Goal: Task Accomplishment & Management: Manage account settings

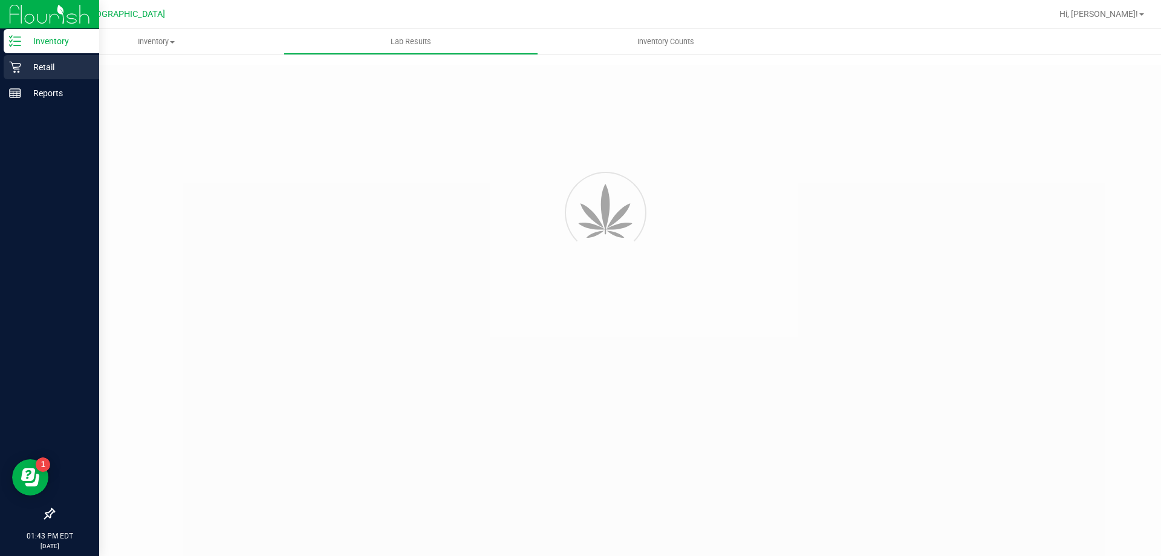
click at [44, 73] on p "Retail" at bounding box center [57, 67] width 73 height 15
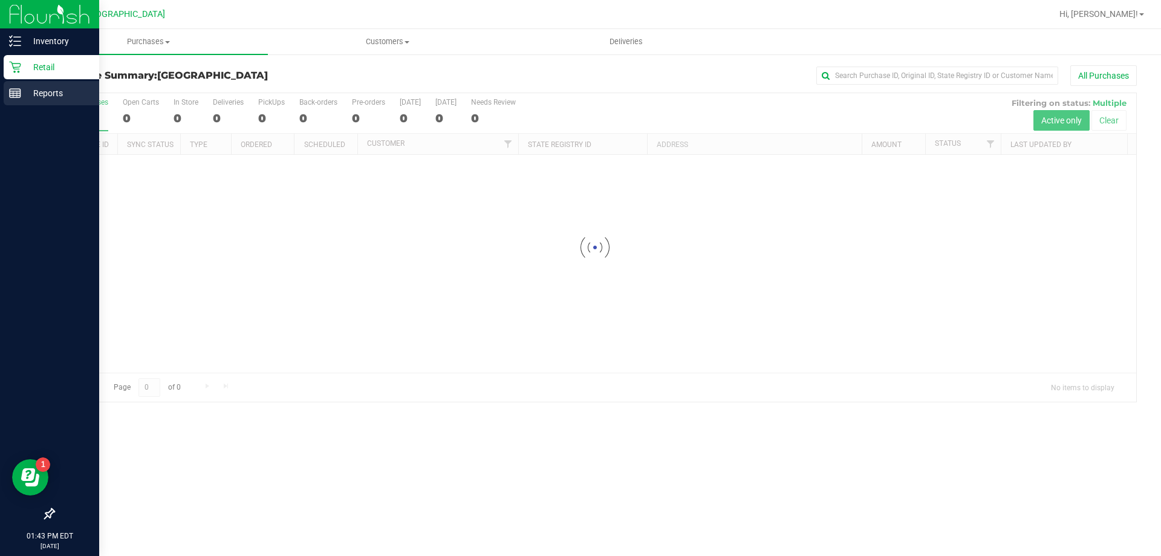
click at [56, 97] on p "Reports" at bounding box center [57, 93] width 73 height 15
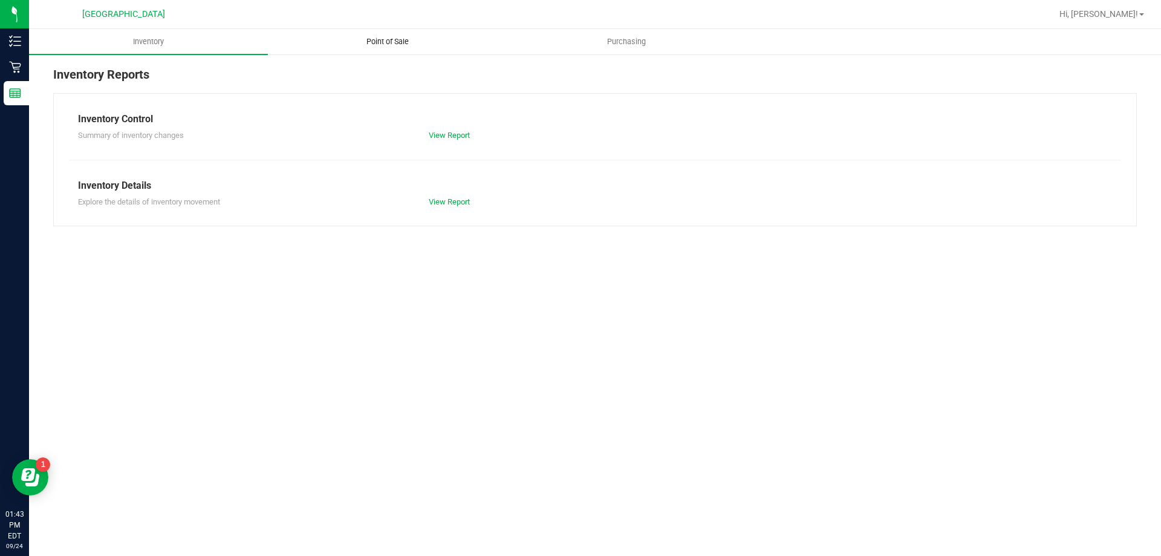
click at [405, 42] on span "Point of Sale" at bounding box center [387, 41] width 75 height 11
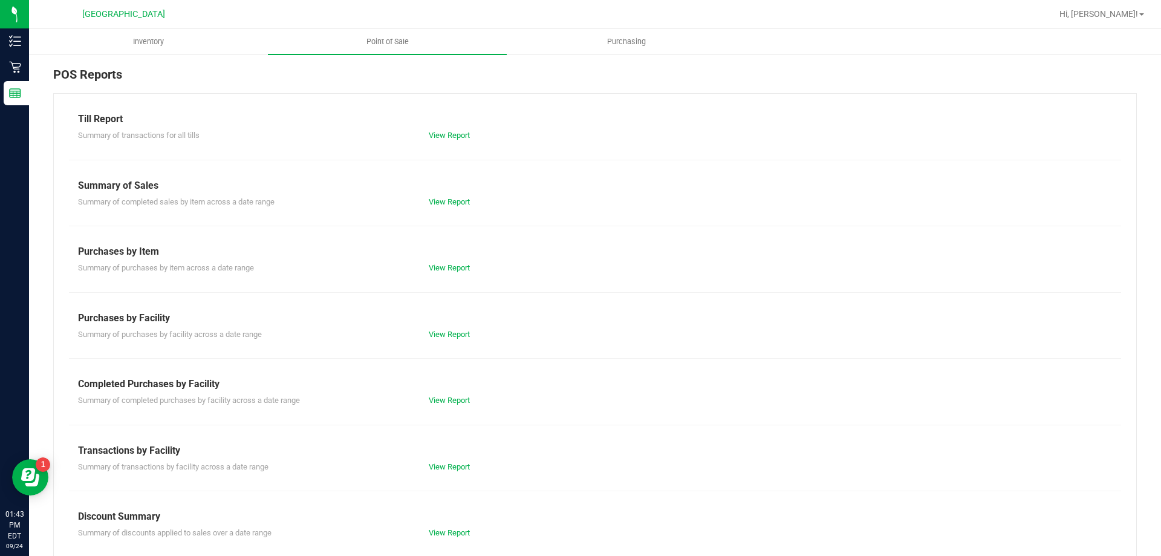
click at [445, 123] on div "Till Report" at bounding box center [595, 119] width 1034 height 15
click at [442, 128] on div "Summary of transactions for all tills View Report" at bounding box center [595, 133] width 1052 height 15
click at [442, 140] on div "View Report" at bounding box center [595, 135] width 351 height 12
click at [448, 134] on link "View Report" at bounding box center [449, 135] width 41 height 9
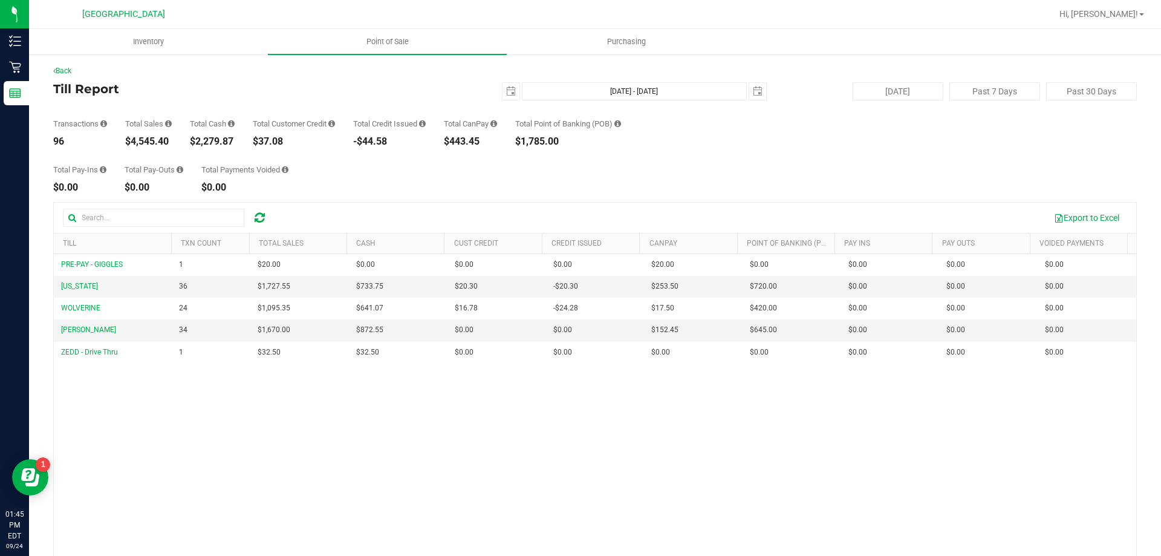
click at [524, 200] on div "Back Till Report [DATE] [DATE] - [DATE] [DATE] [DATE] Past 7 Days Past 30 Days …" at bounding box center [595, 349] width 1084 height 568
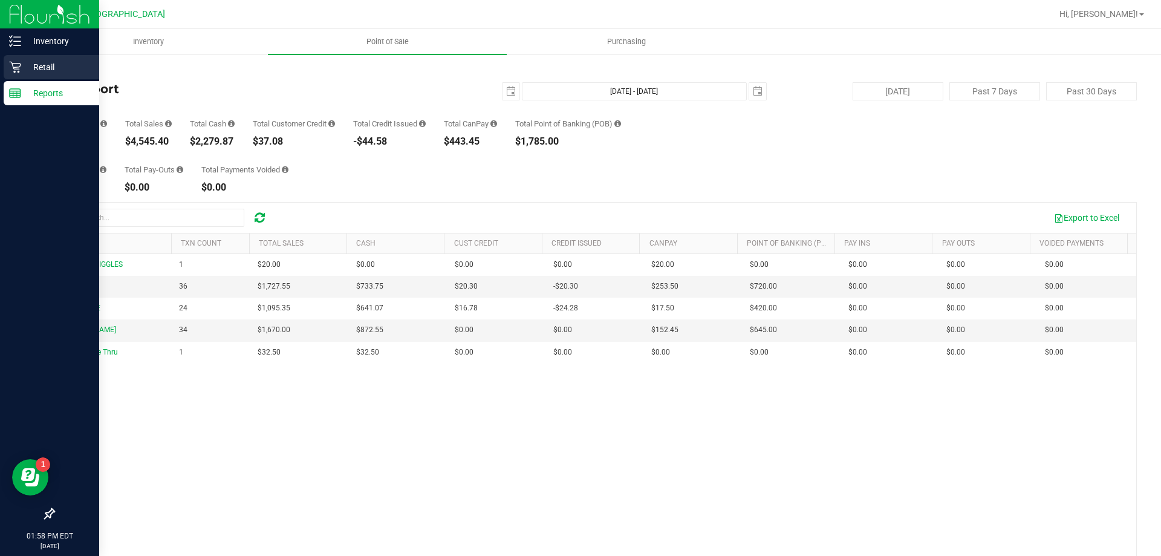
click at [44, 63] on p "Retail" at bounding box center [57, 67] width 73 height 15
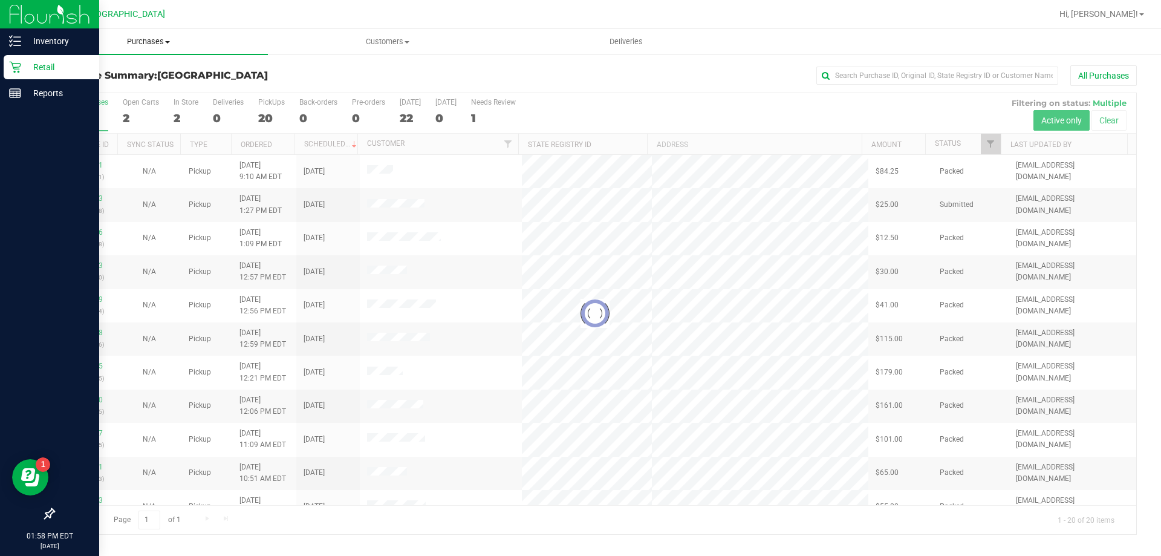
click at [154, 47] on span "Purchases" at bounding box center [148, 41] width 239 height 11
click at [103, 85] on li "Fulfillment" at bounding box center [148, 87] width 239 height 15
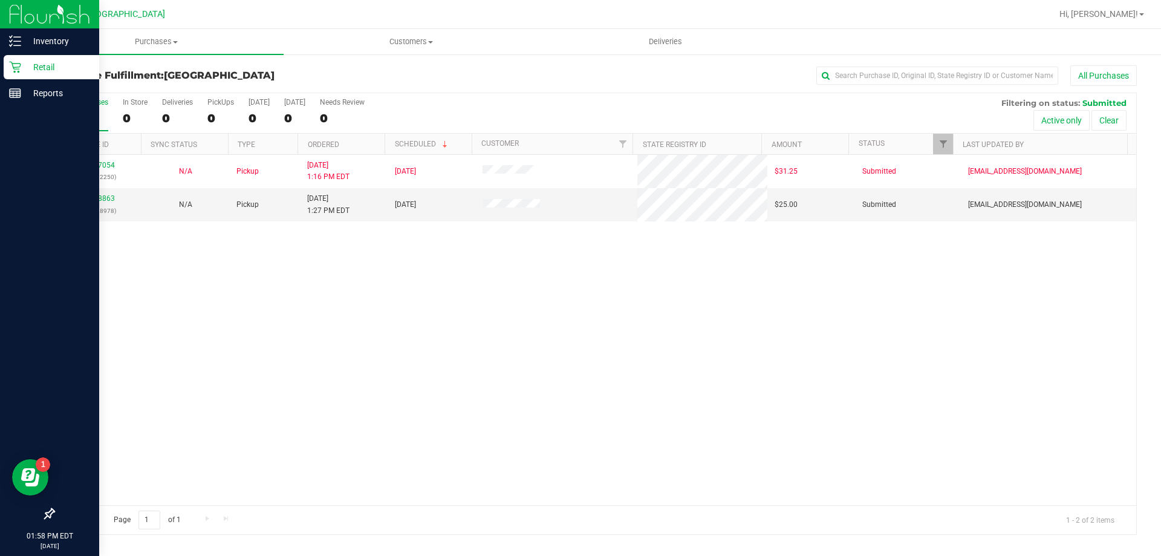
click at [259, 298] on div "11997054 (327212250) N/A Pickup [DATE] 1:16 PM EDT 9/24/2025 $31.25 Submitted […" at bounding box center [595, 330] width 1083 height 350
click at [88, 197] on link "11998863" at bounding box center [98, 198] width 34 height 8
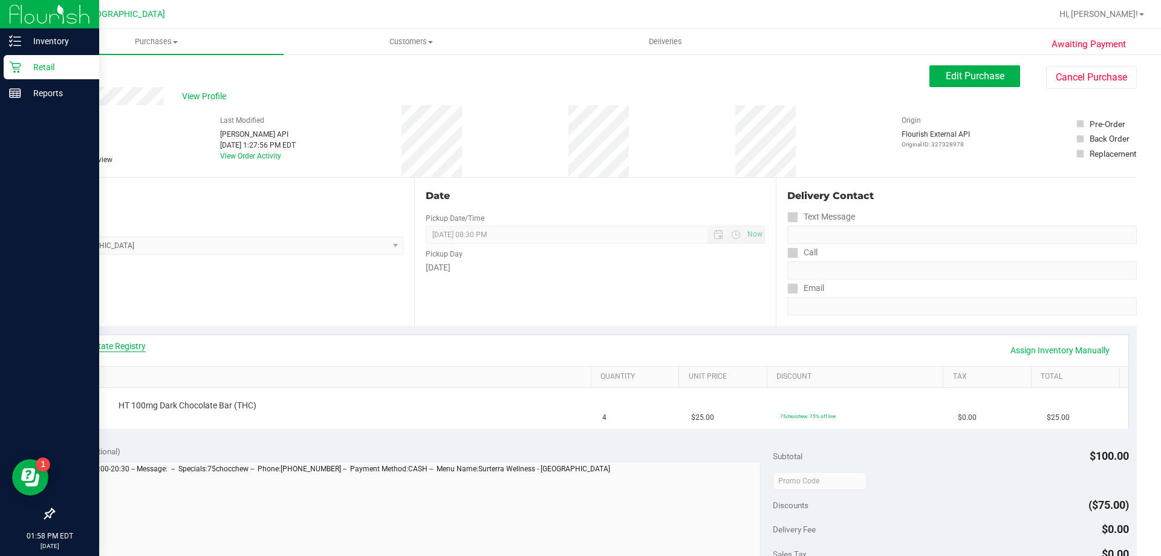
click at [113, 341] on link "View State Registry" at bounding box center [109, 346] width 73 height 12
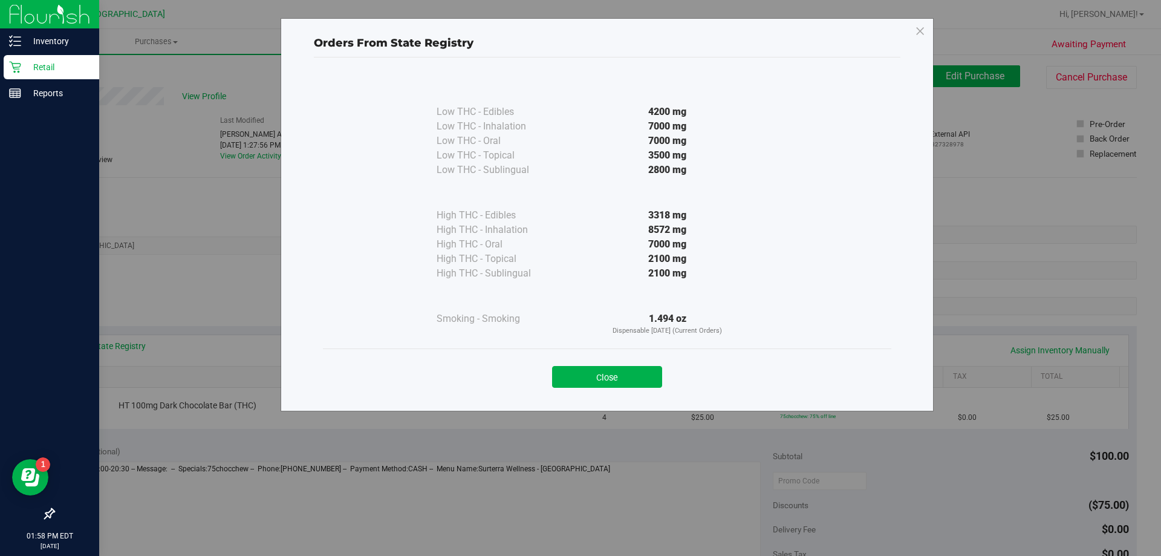
click at [622, 364] on div "Close" at bounding box center [607, 373] width 550 height 30
drag, startPoint x: 615, startPoint y: 363, endPoint x: 585, endPoint y: 346, distance: 35.0
click at [587, 347] on div "Low THC - Edibles 4200 mg Low THC - Inhalation" at bounding box center [607, 228] width 587 height 342
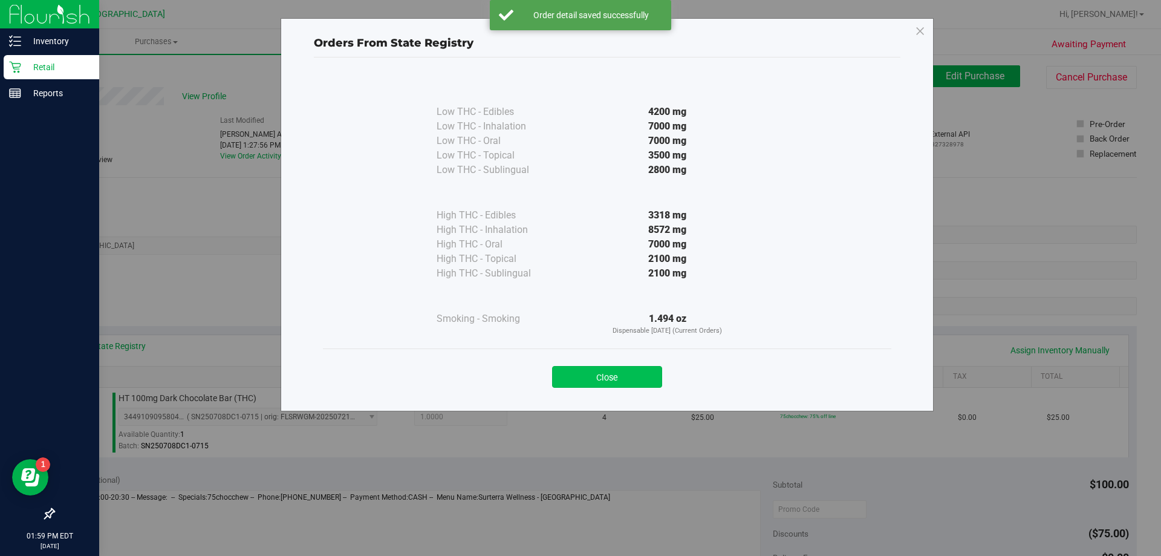
click at [644, 375] on button "Close" at bounding box center [607, 377] width 110 height 22
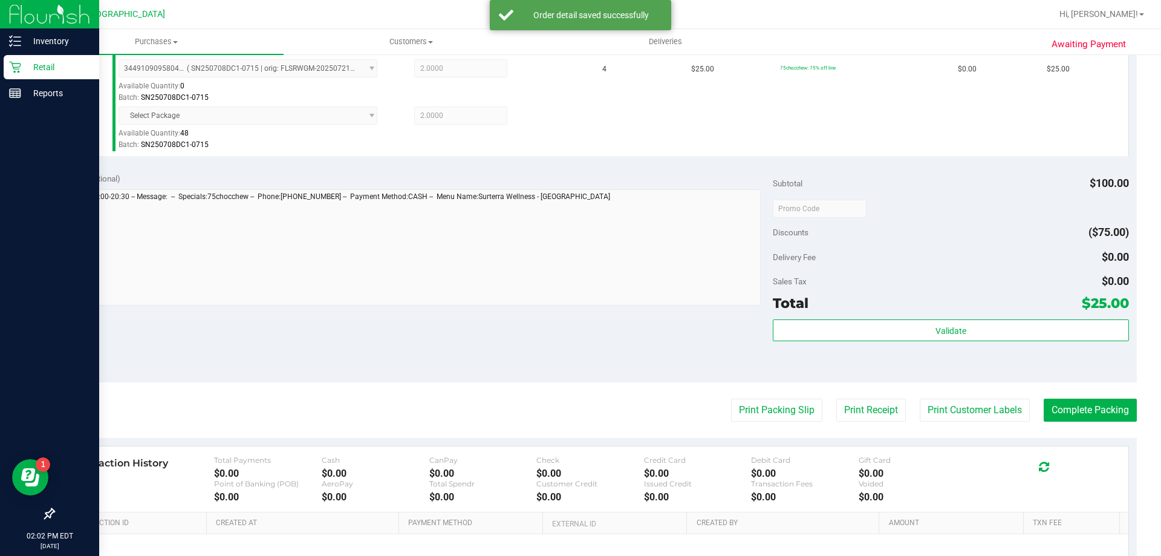
scroll to position [481, 0]
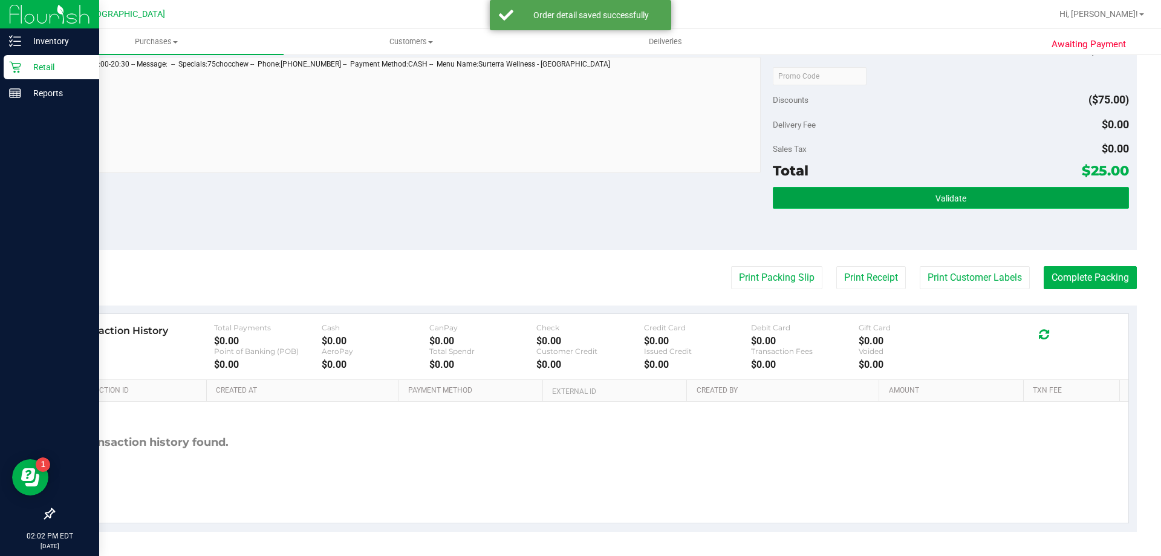
click at [927, 199] on button "Validate" at bounding box center [951, 198] width 356 height 22
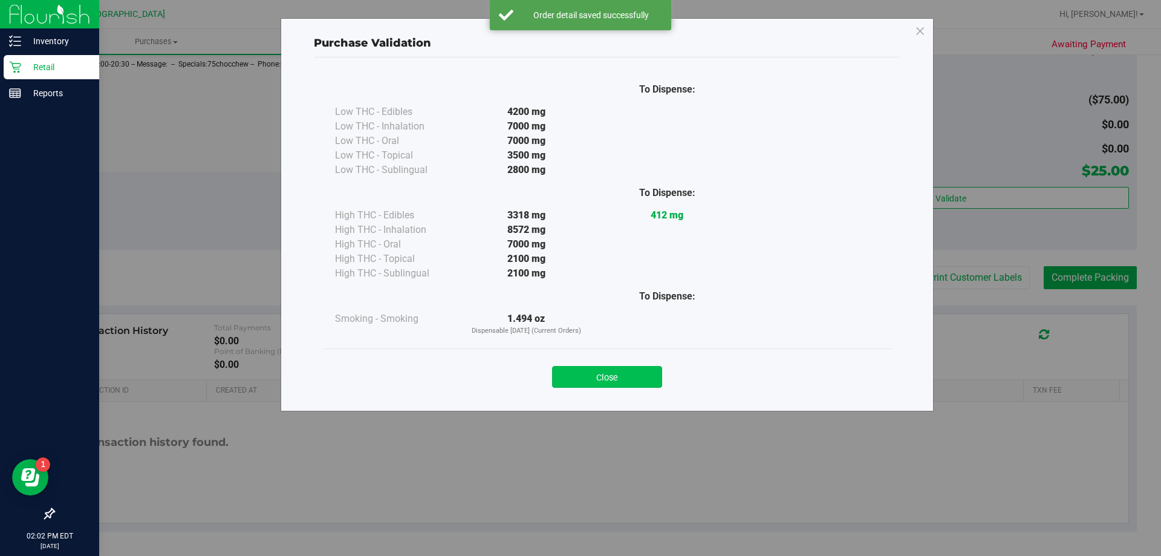
click at [623, 373] on button "Close" at bounding box center [607, 377] width 110 height 22
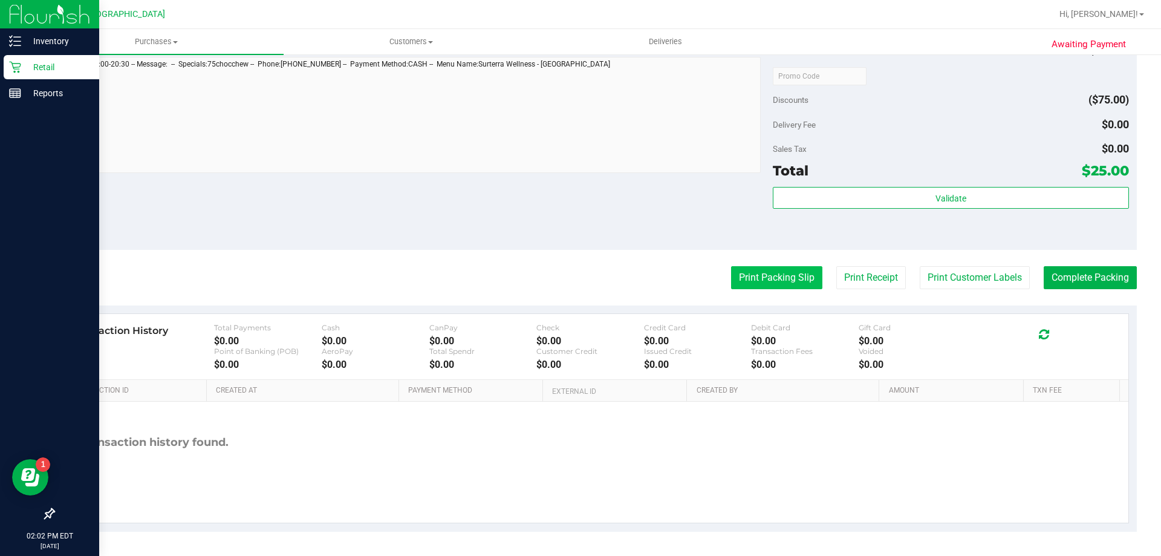
click at [752, 279] on button "Print Packing Slip" at bounding box center [776, 277] width 91 height 23
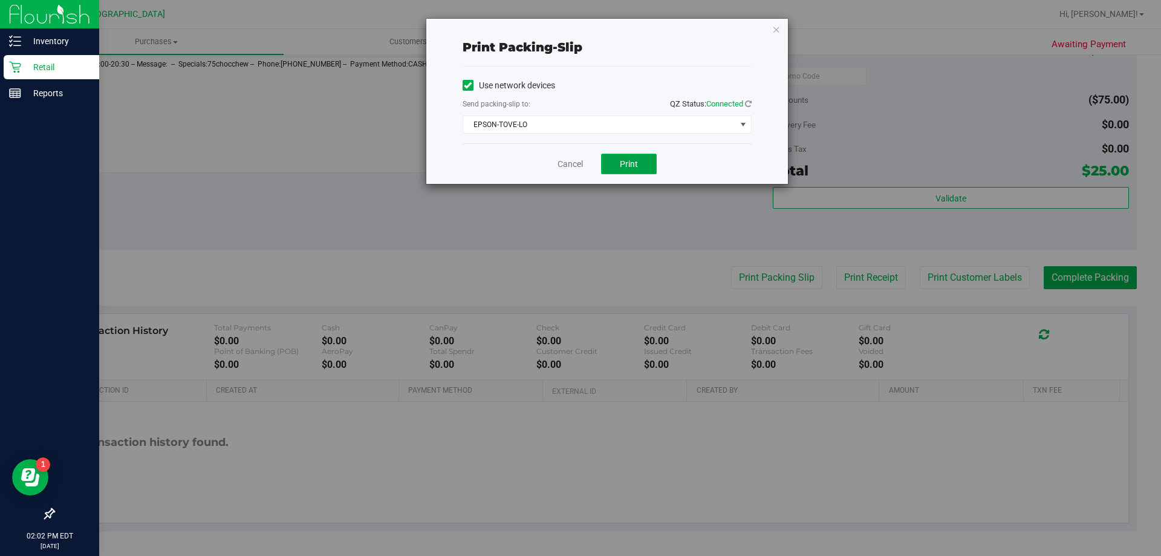
click at [640, 158] on button "Print" at bounding box center [629, 164] width 56 height 21
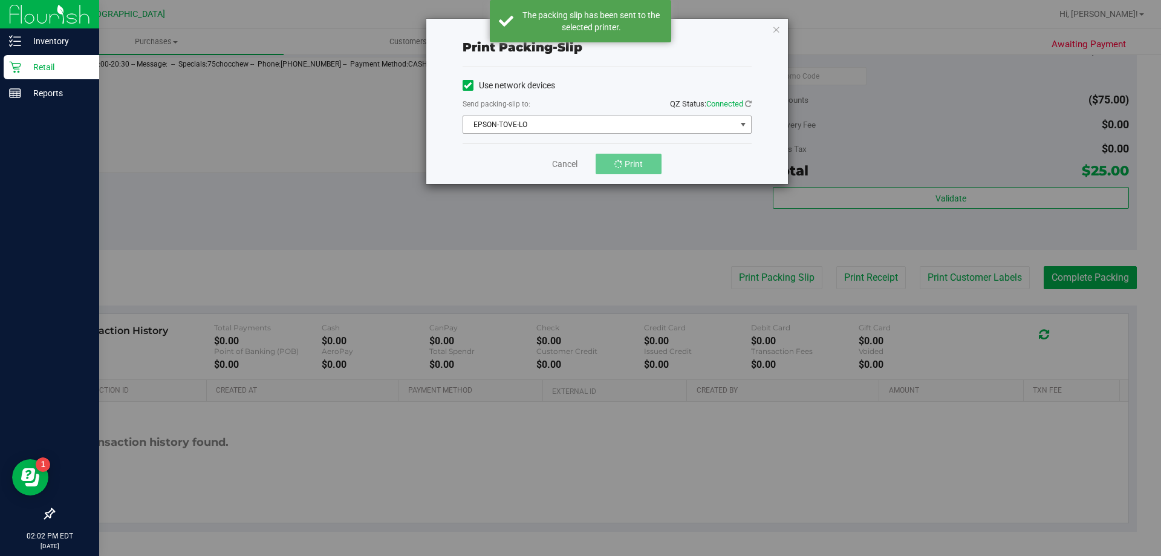
click at [631, 120] on span "EPSON-TOVE-LO" at bounding box center [599, 124] width 273 height 17
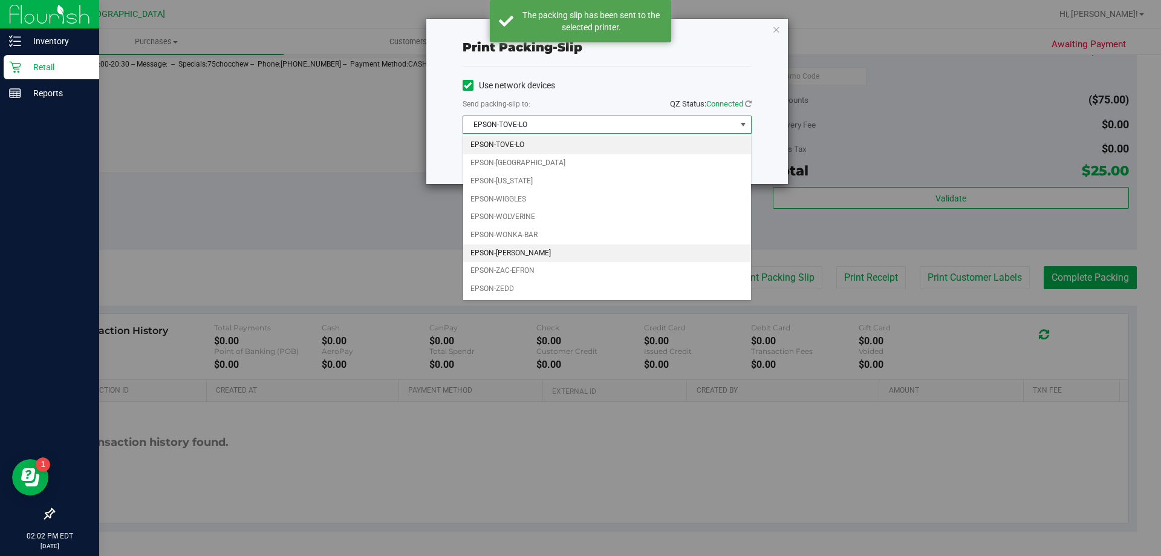
click at [527, 249] on li "EPSON-[PERSON_NAME]" at bounding box center [607, 253] width 288 height 18
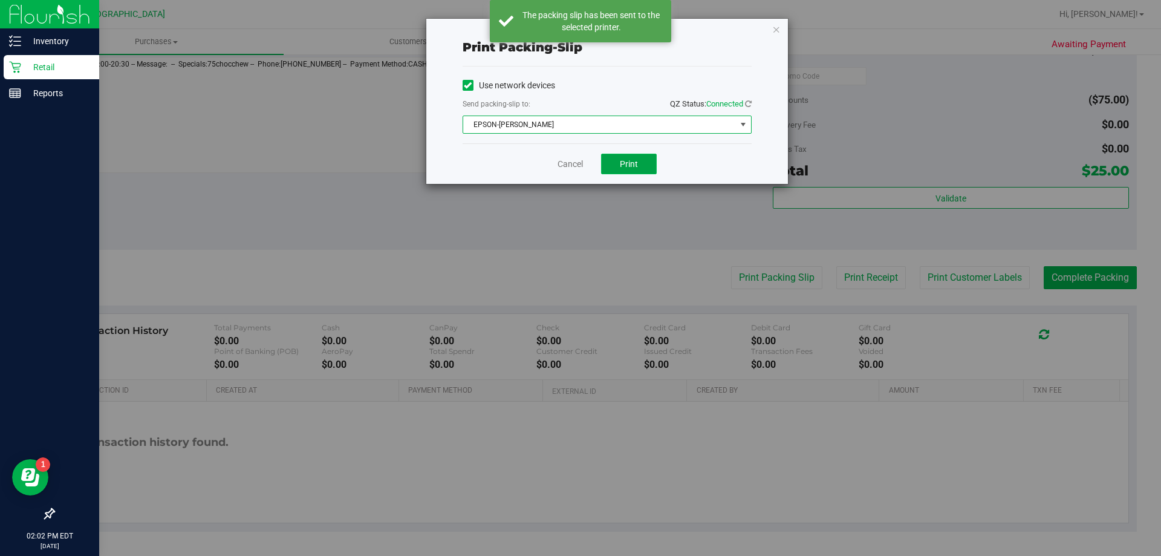
click at [635, 168] on span "Print" at bounding box center [629, 164] width 18 height 10
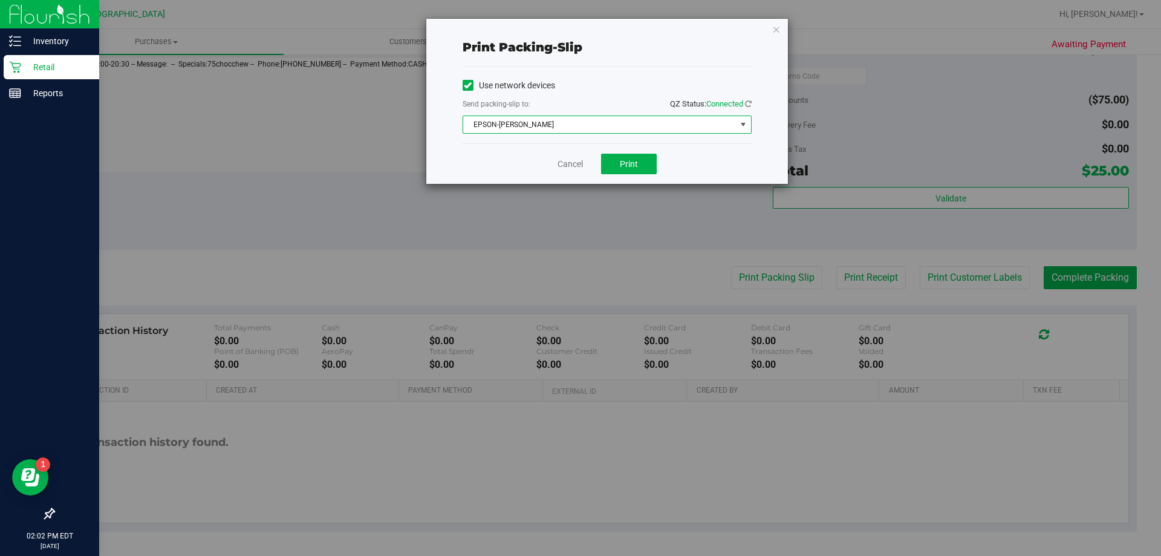
click at [662, 121] on span "EPSON-[PERSON_NAME]" at bounding box center [599, 124] width 273 height 17
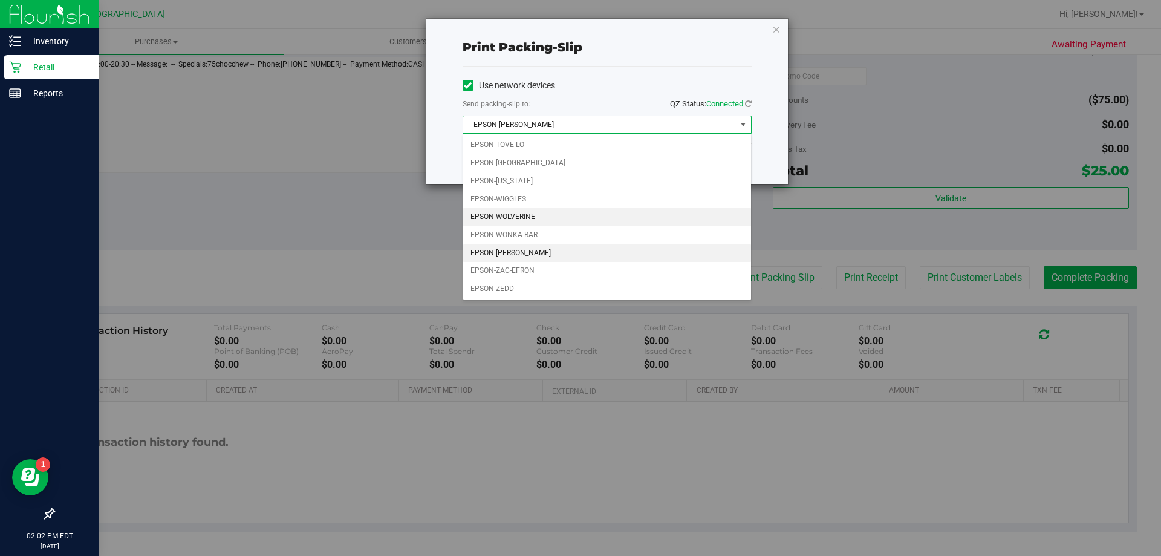
click at [515, 215] on li "EPSON-WOLVERINE" at bounding box center [607, 217] width 288 height 18
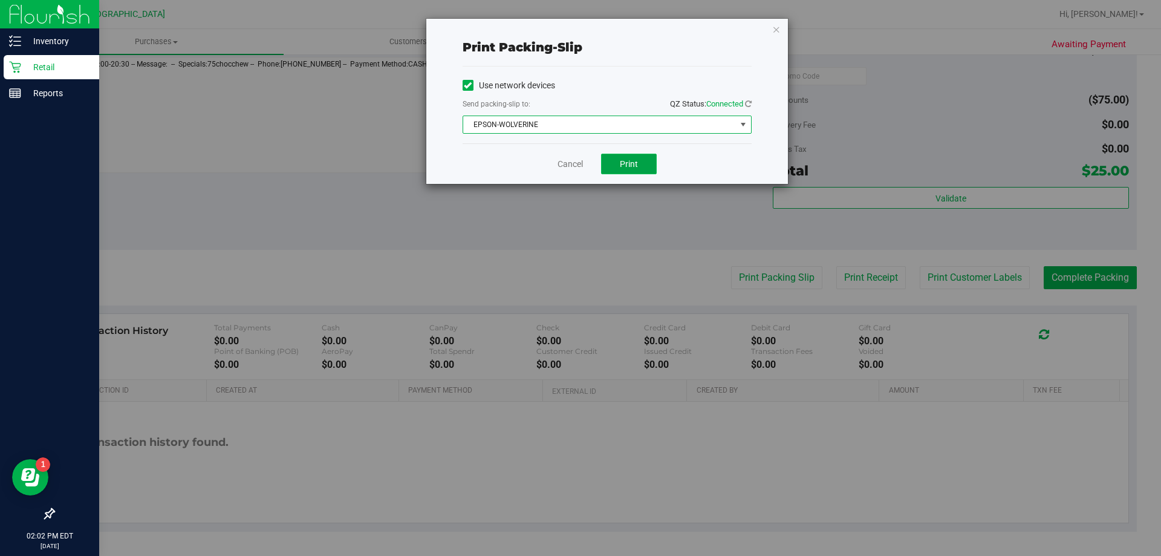
click at [624, 159] on span "Print" at bounding box center [629, 164] width 18 height 10
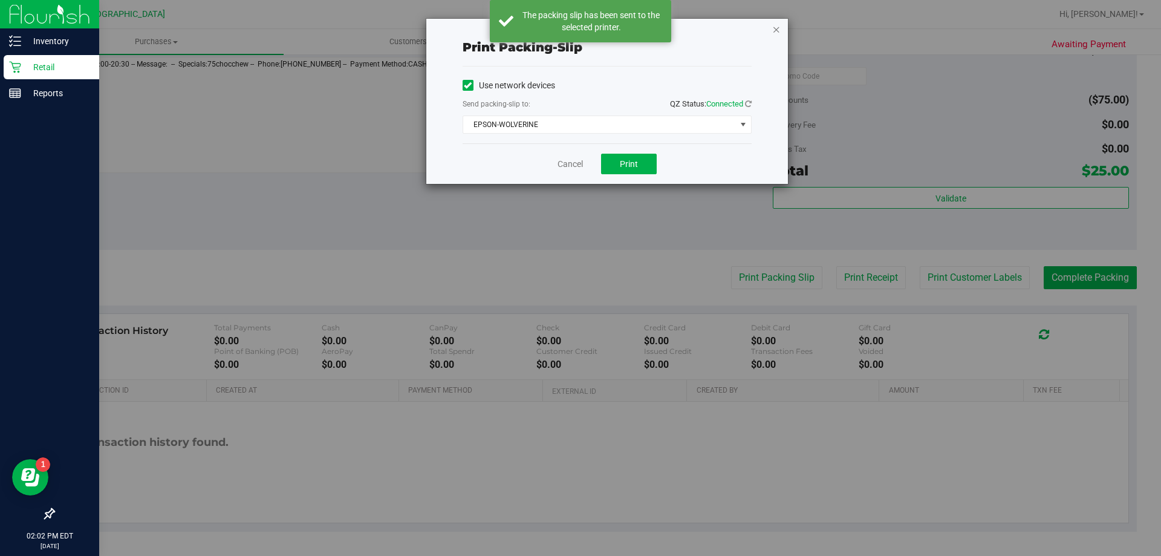
click at [772, 30] on icon "button" at bounding box center [776, 29] width 8 height 15
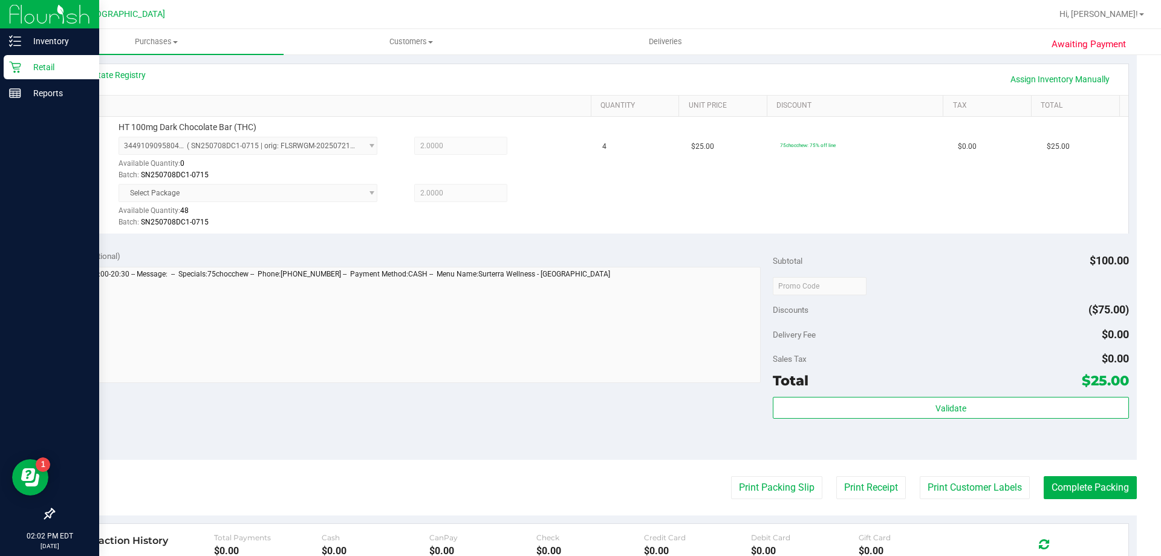
scroll to position [363, 0]
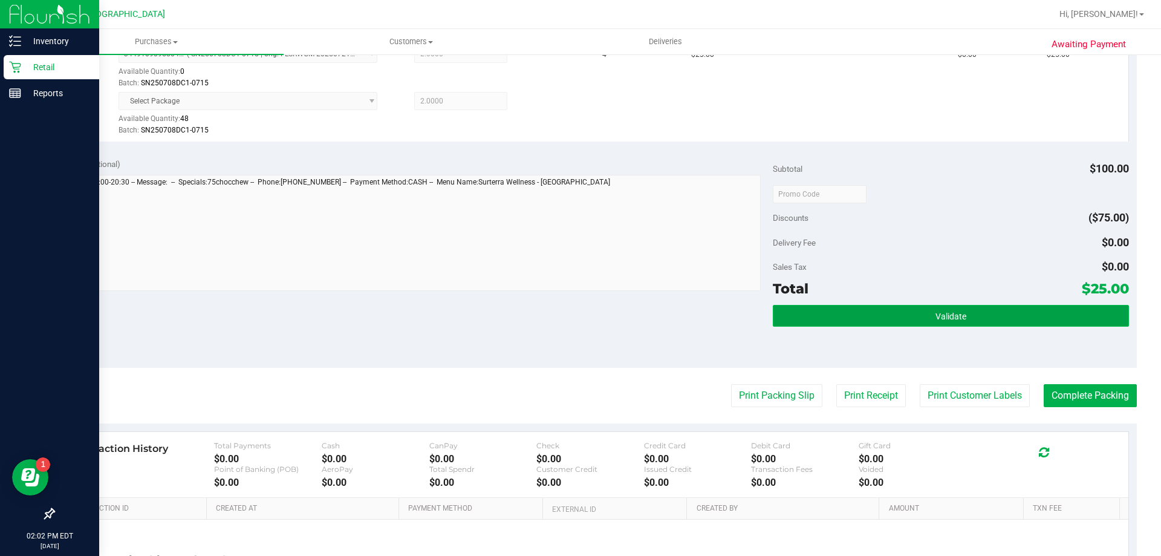
click at [971, 320] on button "Validate" at bounding box center [951, 316] width 356 height 22
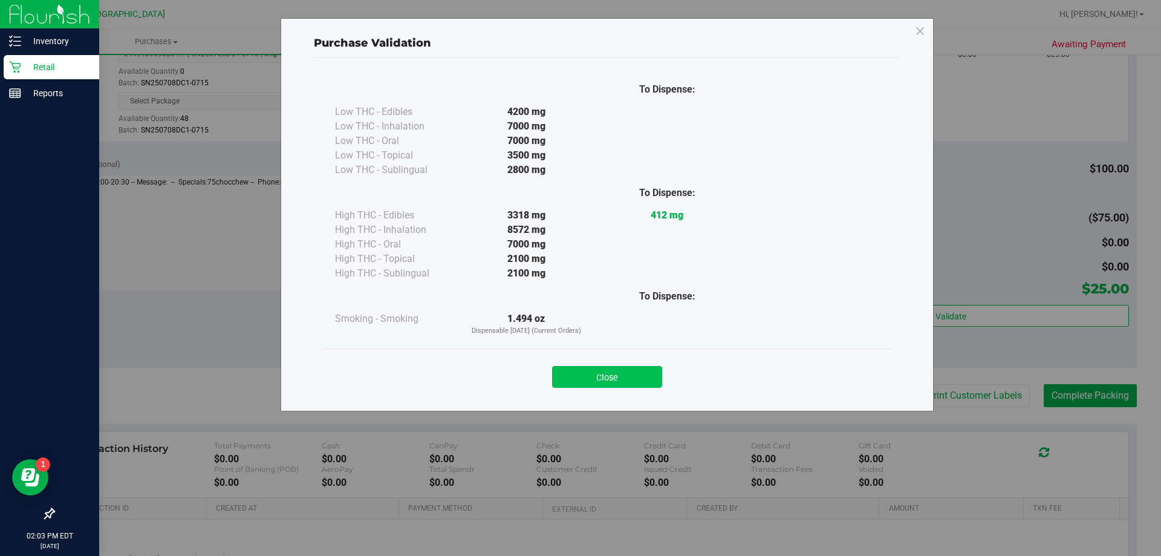
click at [625, 383] on button "Close" at bounding box center [607, 377] width 110 height 22
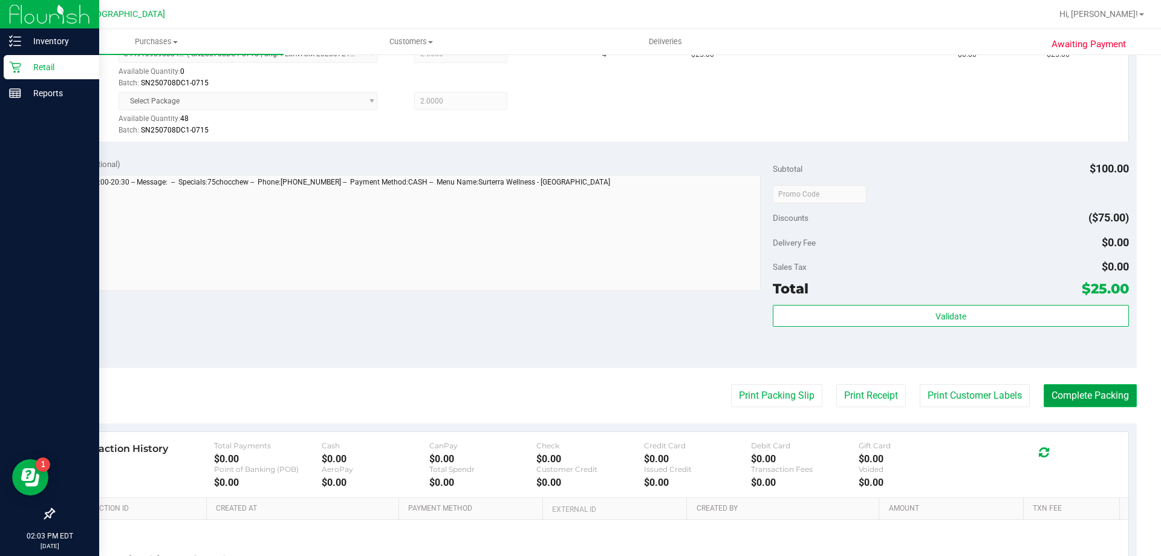
click at [1072, 389] on button "Complete Packing" at bounding box center [1090, 395] width 93 height 23
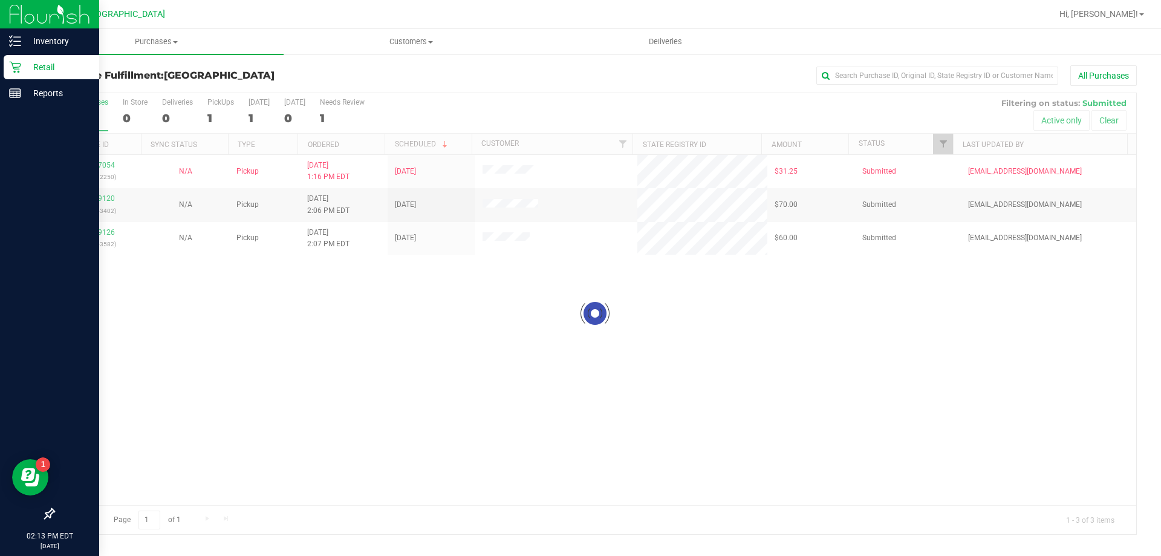
drag, startPoint x: 614, startPoint y: 456, endPoint x: 612, endPoint y: 432, distance: 23.7
click at [615, 455] on div at bounding box center [595, 313] width 1083 height 441
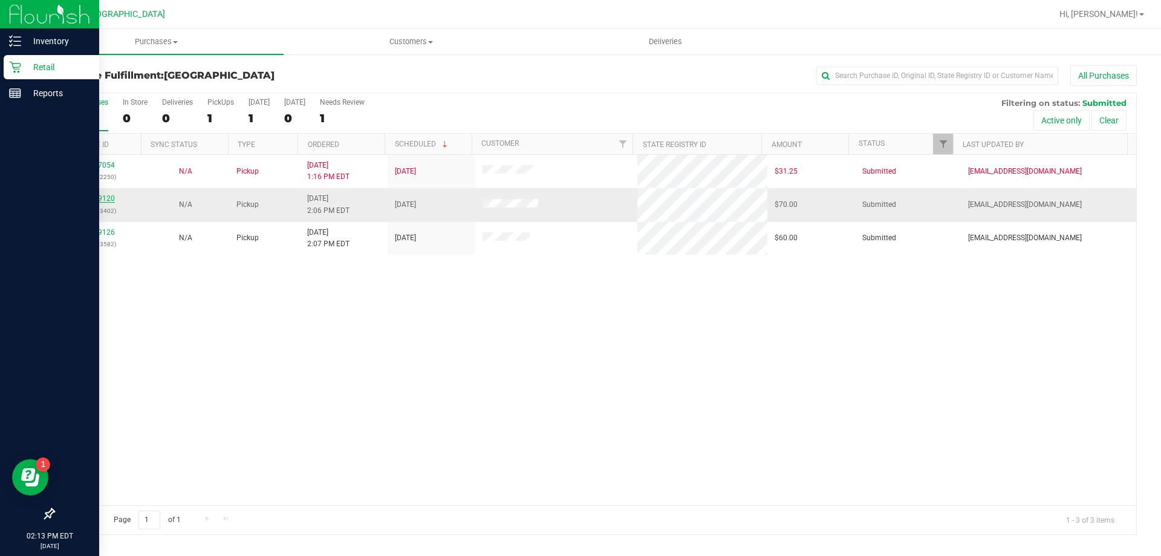
click at [90, 197] on link "11999120" at bounding box center [98, 198] width 34 height 8
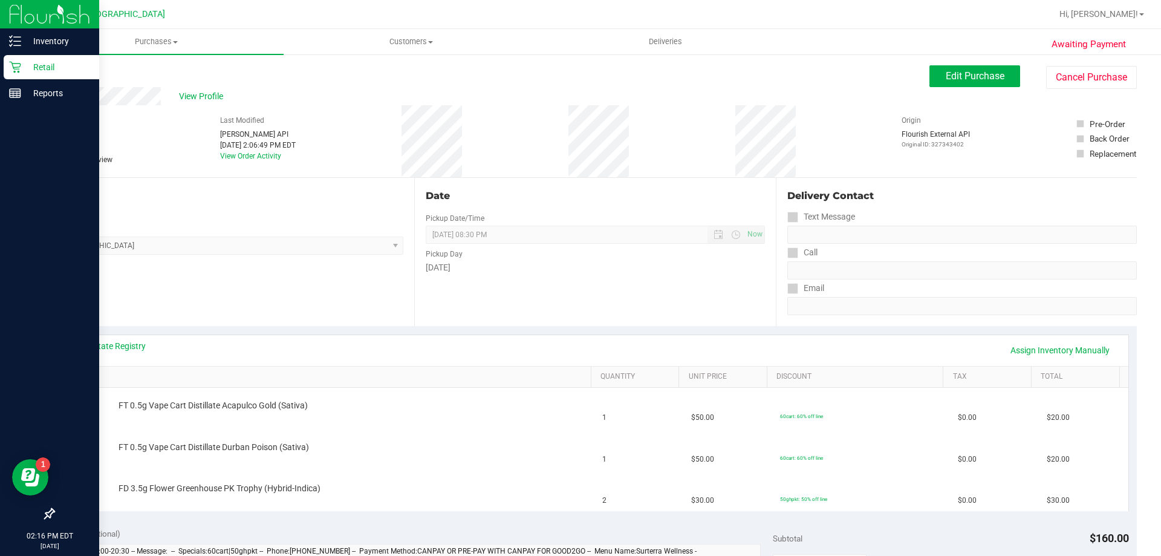
click at [70, 67] on div "Back" at bounding box center [62, 72] width 18 height 15
click at [64, 73] on link "Back" at bounding box center [62, 72] width 18 height 8
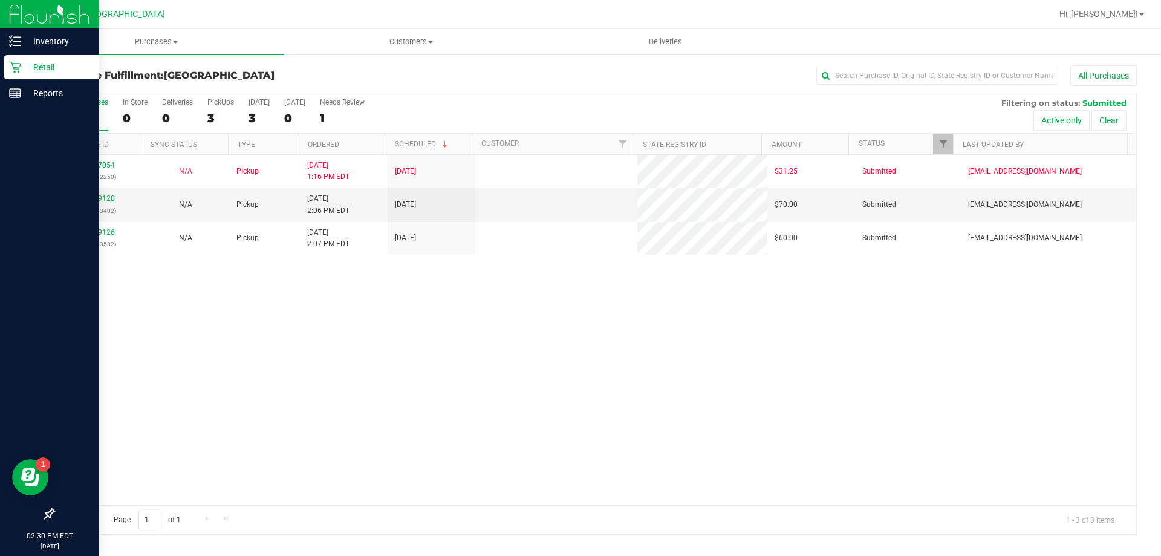
click at [408, 364] on div "11997054 (327212250) N/A Pickup [DATE] 1:16 PM EDT 9/24/2025 $31.25 Submitted […" at bounding box center [595, 330] width 1083 height 350
click at [102, 199] on link "11999120" at bounding box center [98, 198] width 34 height 8
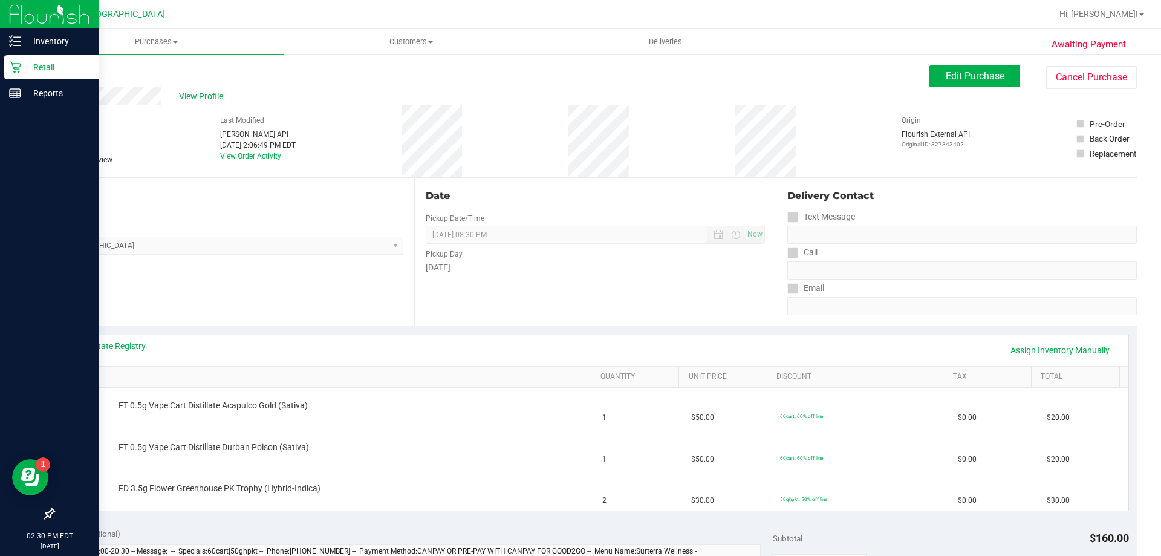
click at [114, 349] on link "View State Registry" at bounding box center [109, 346] width 73 height 12
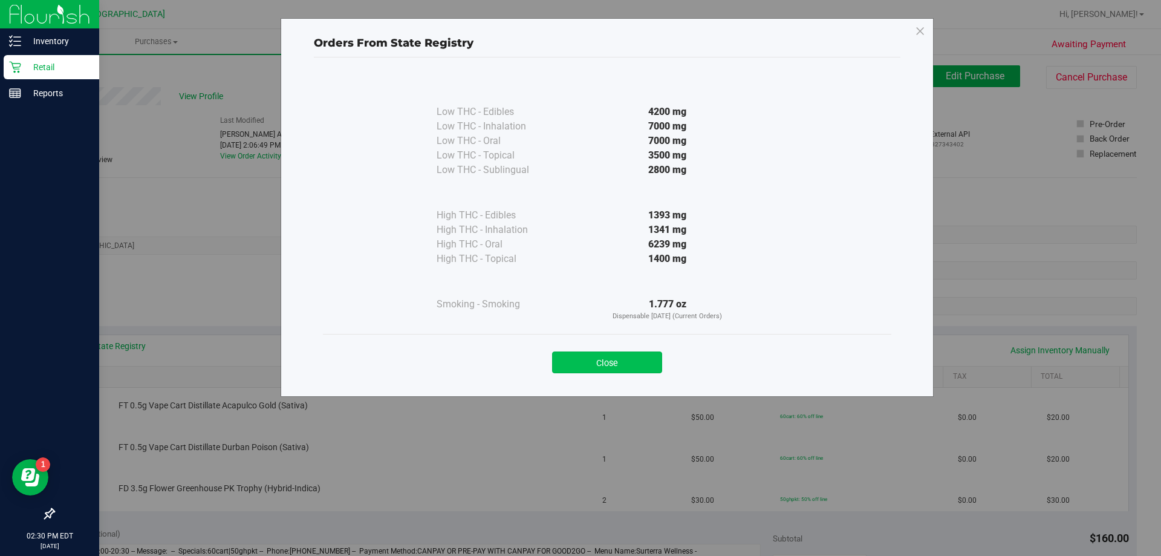
click at [611, 362] on button "Close" at bounding box center [607, 362] width 110 height 22
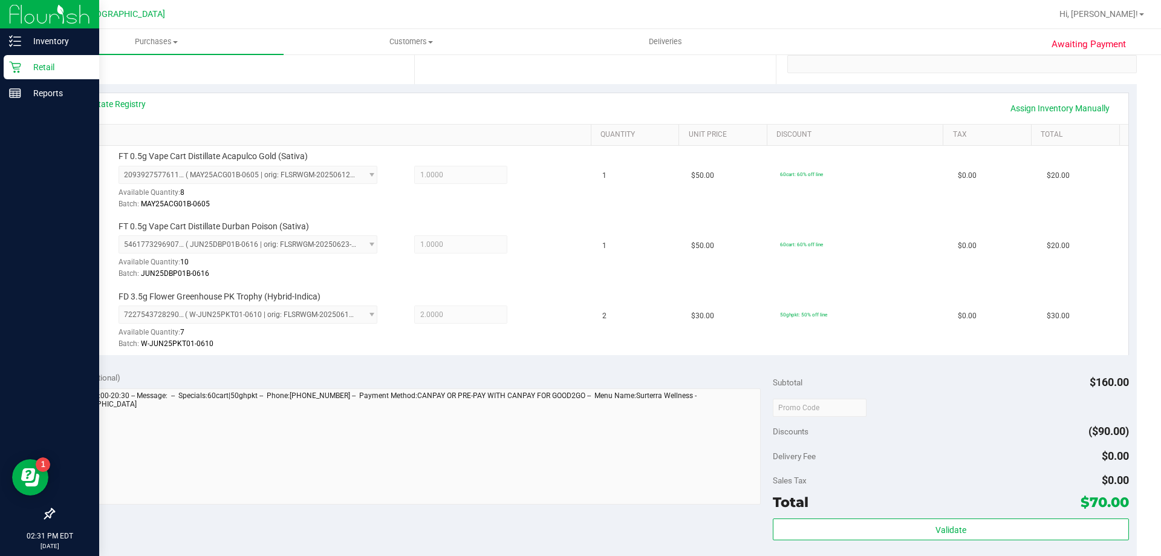
scroll to position [423, 0]
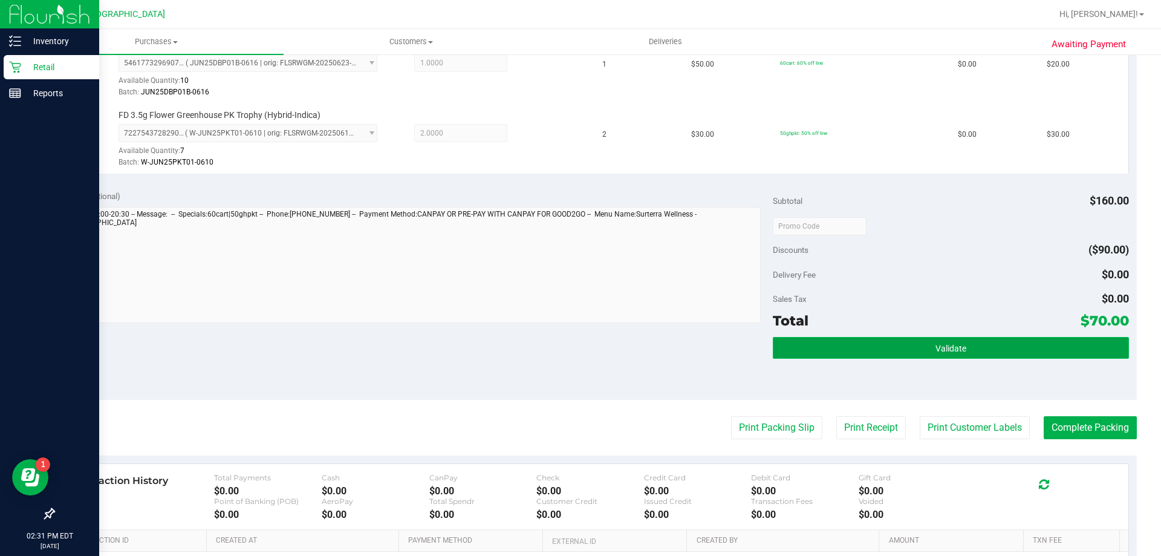
click at [833, 350] on button "Validate" at bounding box center [951, 348] width 356 height 22
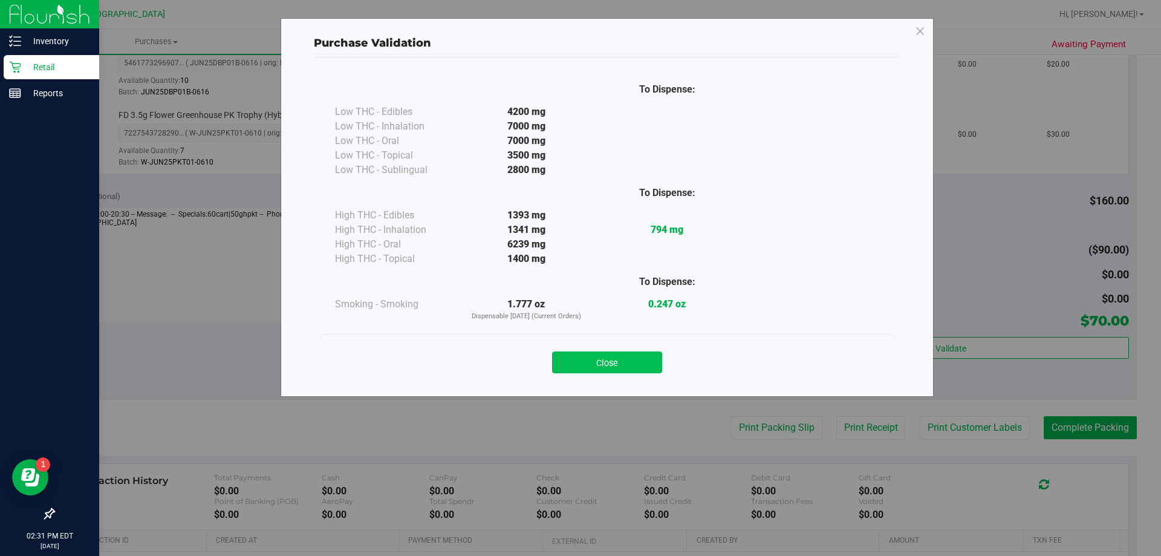
click at [613, 372] on button "Close" at bounding box center [607, 362] width 110 height 22
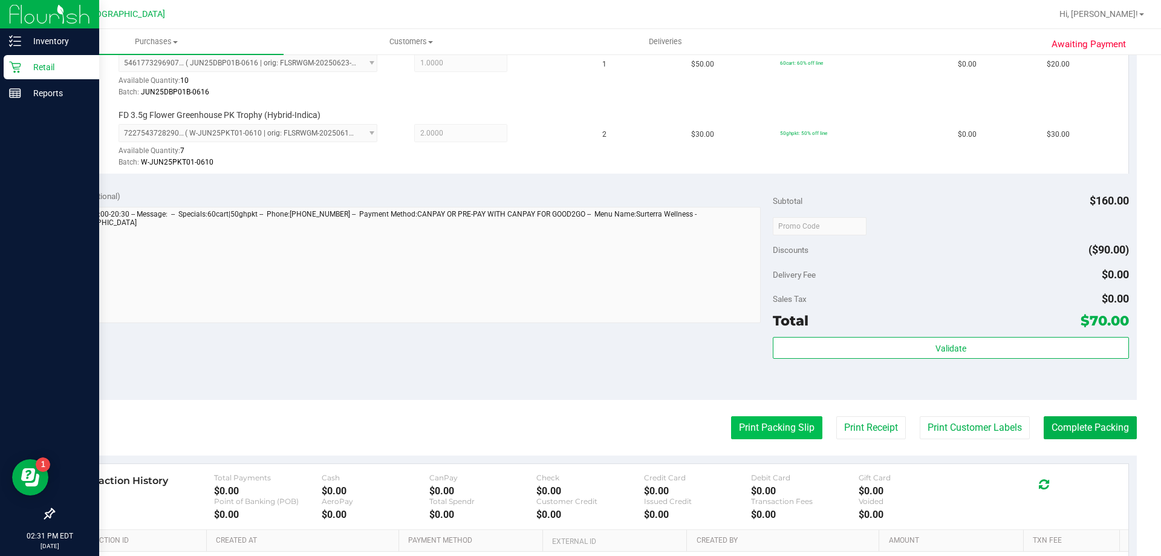
click at [792, 429] on button "Print Packing Slip" at bounding box center [776, 427] width 91 height 23
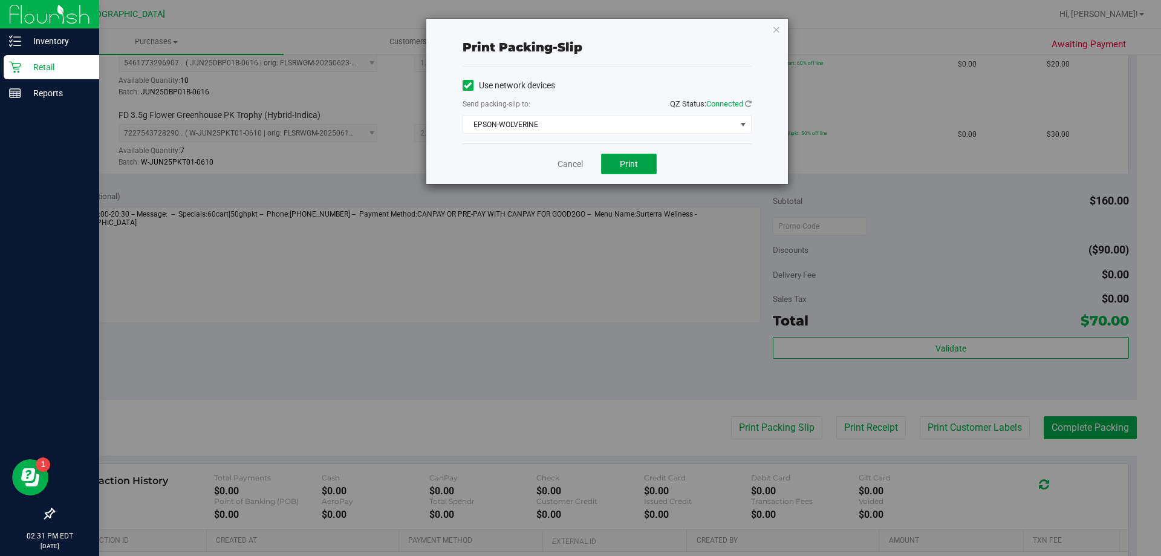
click at [642, 161] on button "Print" at bounding box center [629, 164] width 56 height 21
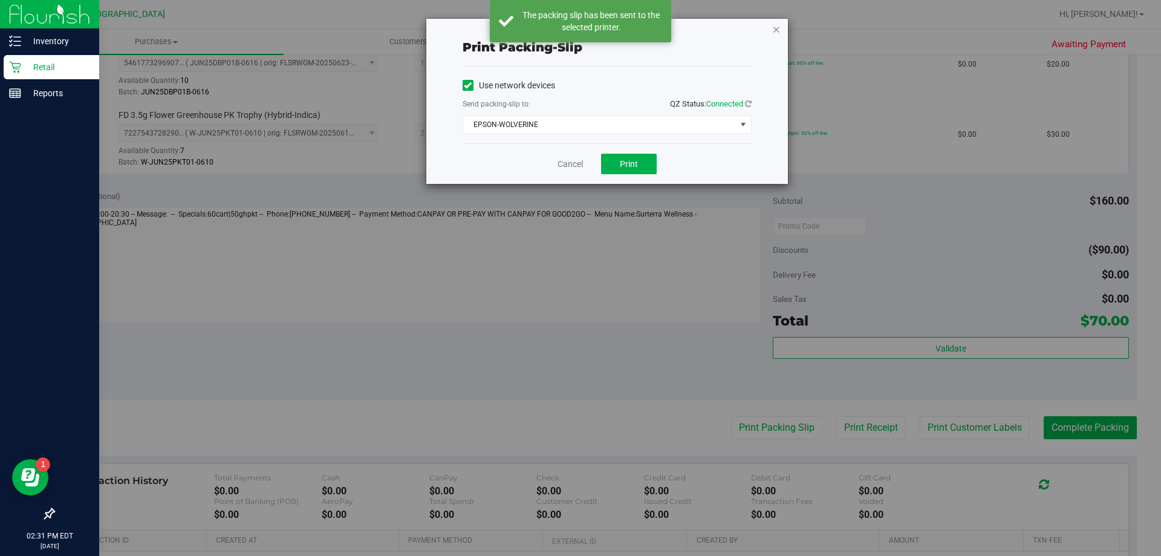
click at [776, 28] on icon "button" at bounding box center [776, 29] width 8 height 15
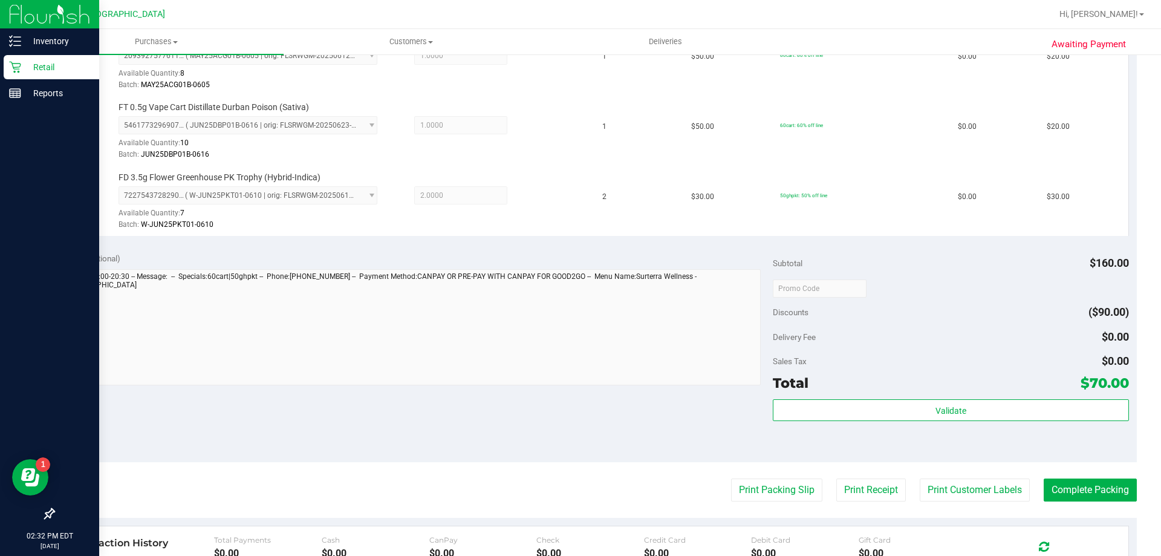
scroll to position [363, 0]
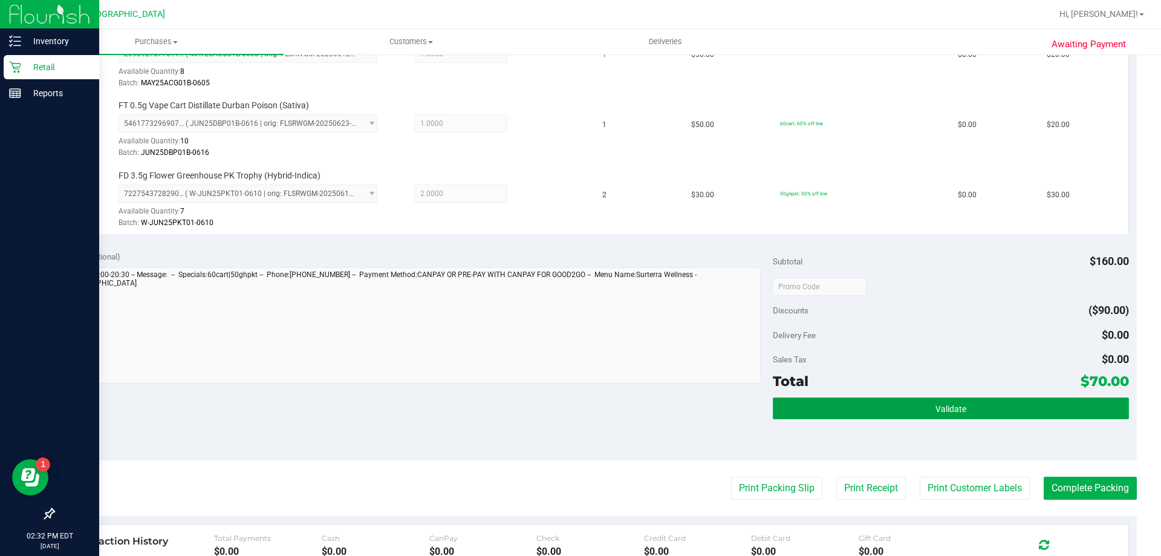
click at [941, 412] on span "Validate" at bounding box center [951, 409] width 31 height 10
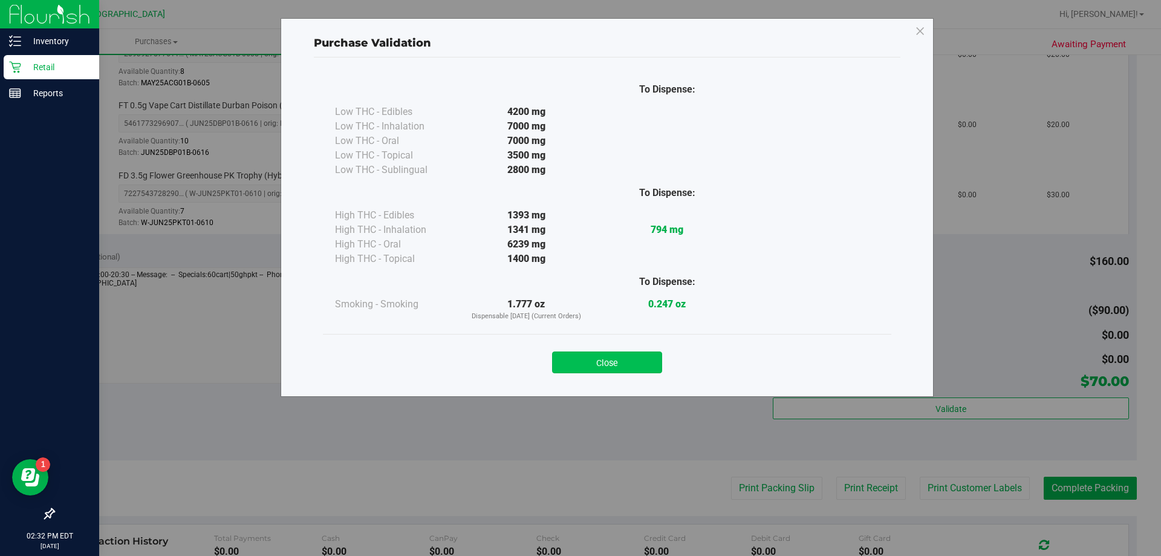
click at [639, 359] on button "Close" at bounding box center [607, 362] width 110 height 22
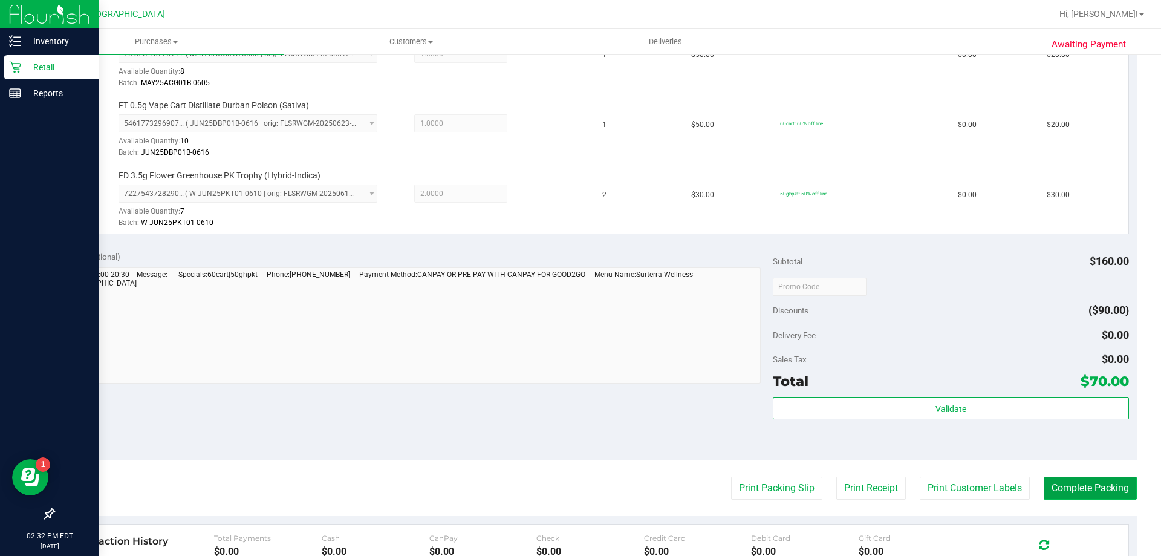
click at [1072, 494] on button "Complete Packing" at bounding box center [1090, 488] width 93 height 23
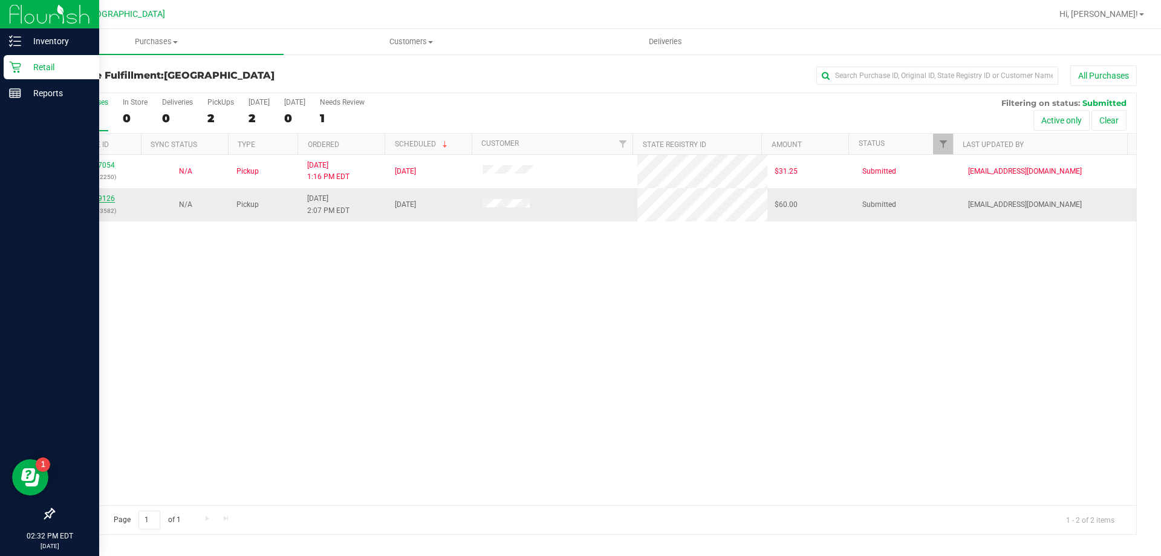
click at [90, 200] on link "11999126" at bounding box center [98, 198] width 34 height 8
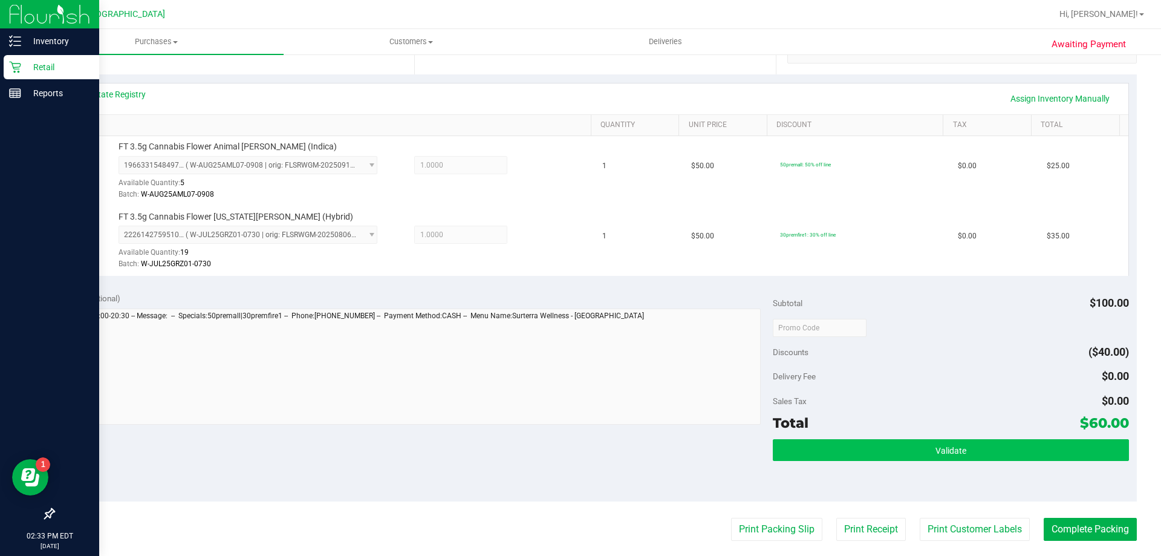
scroll to position [363, 0]
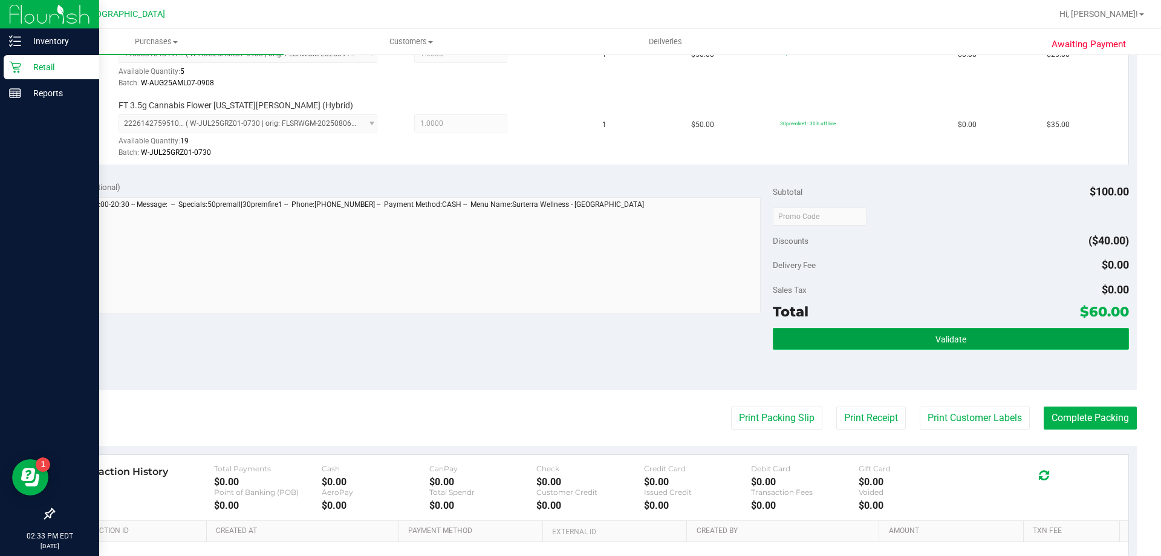
click at [1092, 332] on button "Validate" at bounding box center [951, 339] width 356 height 22
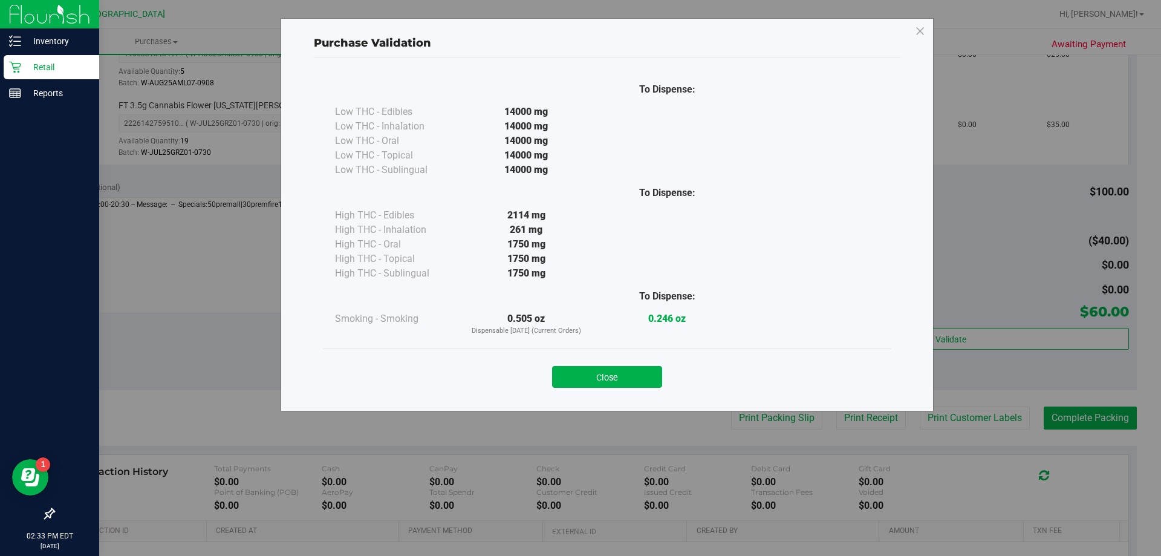
click at [650, 389] on div "Close" at bounding box center [607, 372] width 568 height 49
click at [611, 377] on button "Close" at bounding box center [607, 377] width 110 height 22
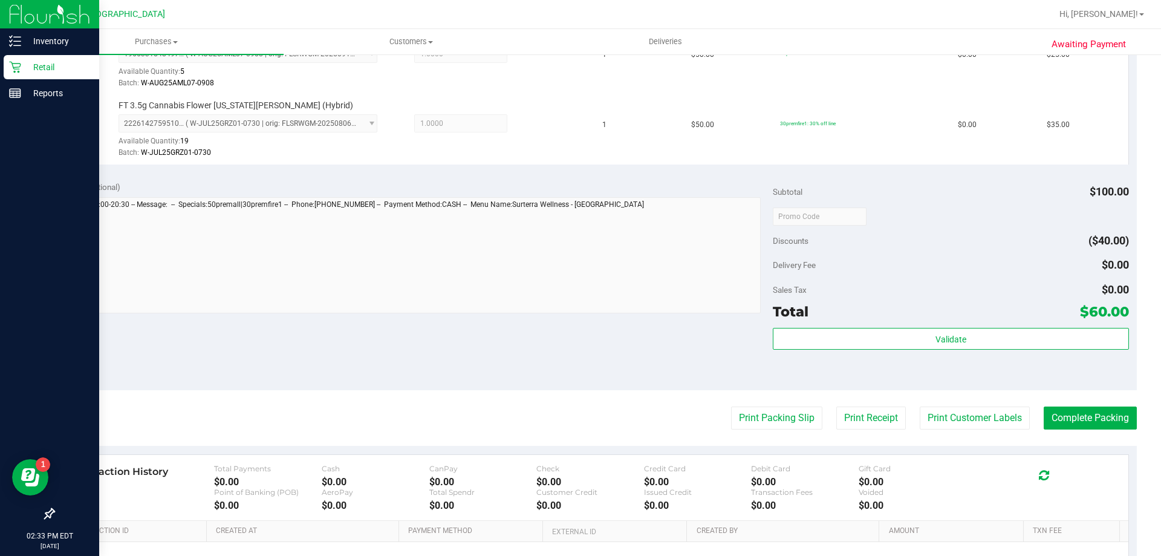
click at [697, 400] on purchase-details "Back Edit Purchase Cancel Purchase View Profile # 11999126 BioTrack ID: - Submi…" at bounding box center [595, 186] width 1084 height 969
click at [740, 418] on button "Print Packing Slip" at bounding box center [776, 417] width 91 height 23
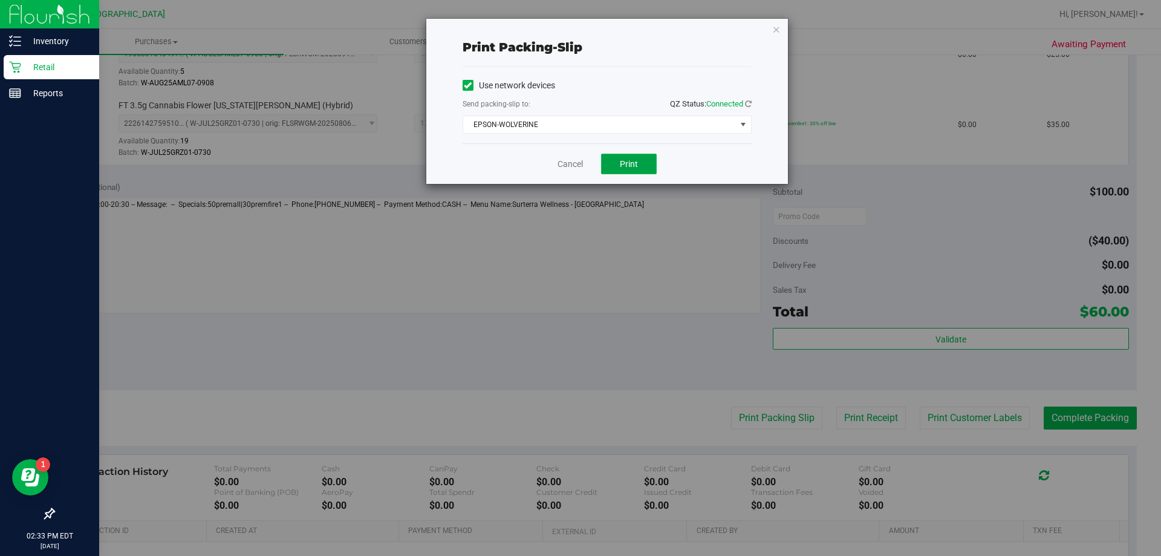
click at [636, 170] on button "Print" at bounding box center [629, 164] width 56 height 21
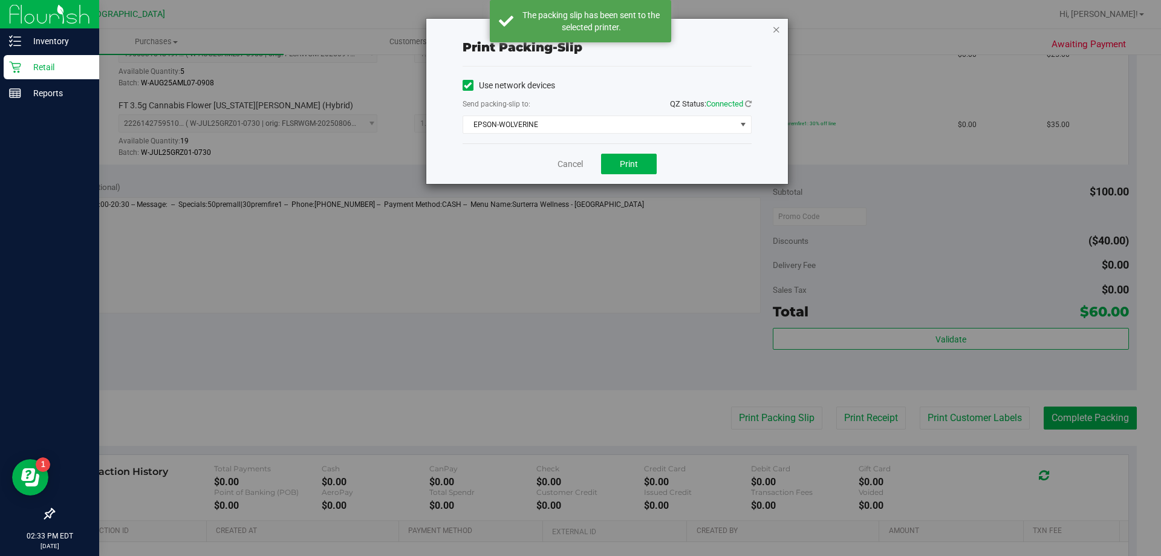
click at [778, 27] on icon "button" at bounding box center [776, 29] width 8 height 15
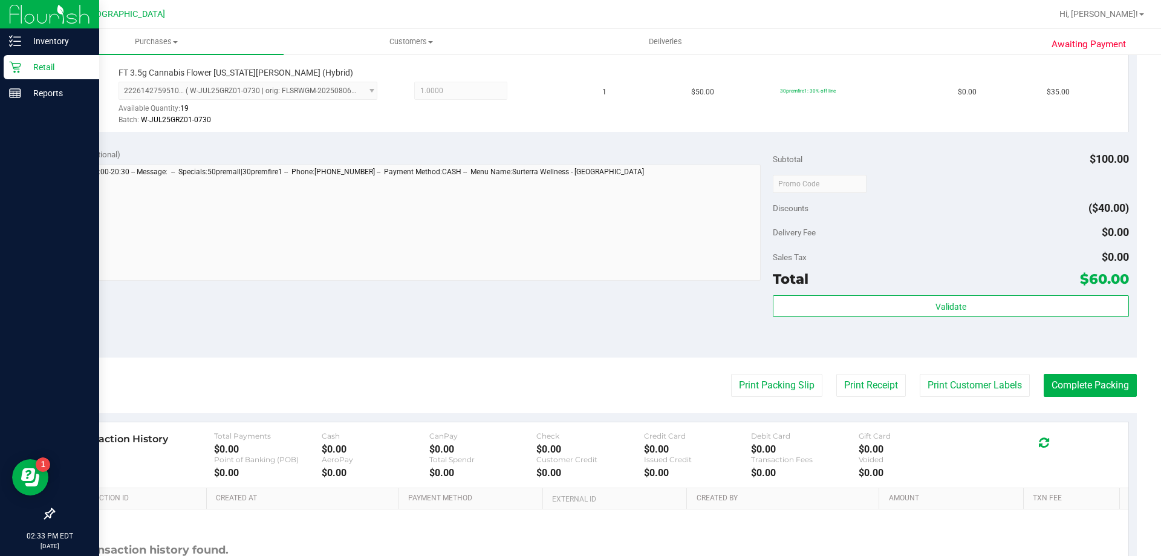
scroll to position [484, 0]
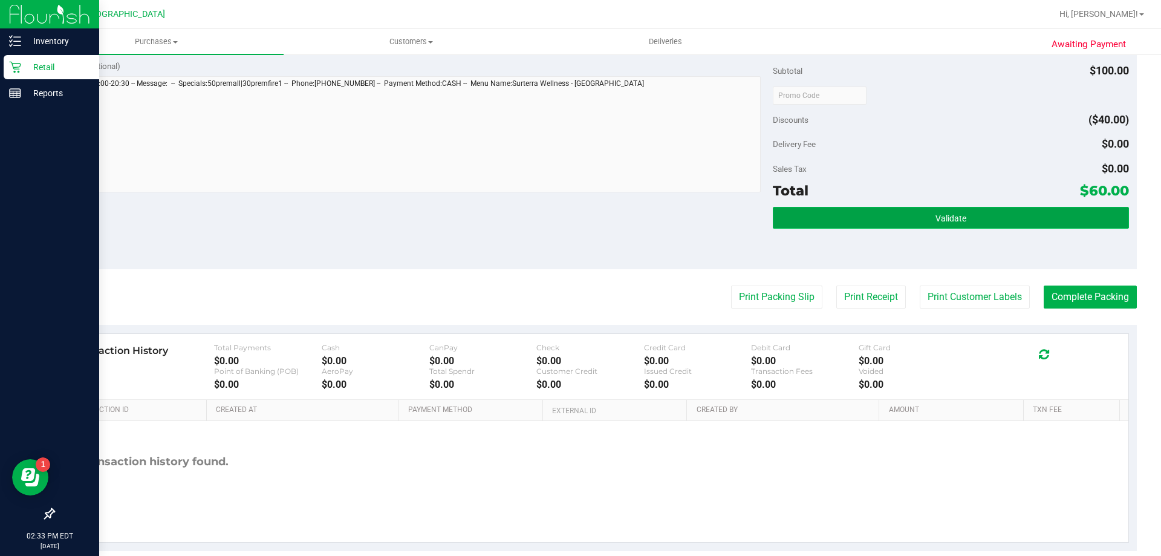
click at [1061, 215] on button "Validate" at bounding box center [951, 218] width 356 height 22
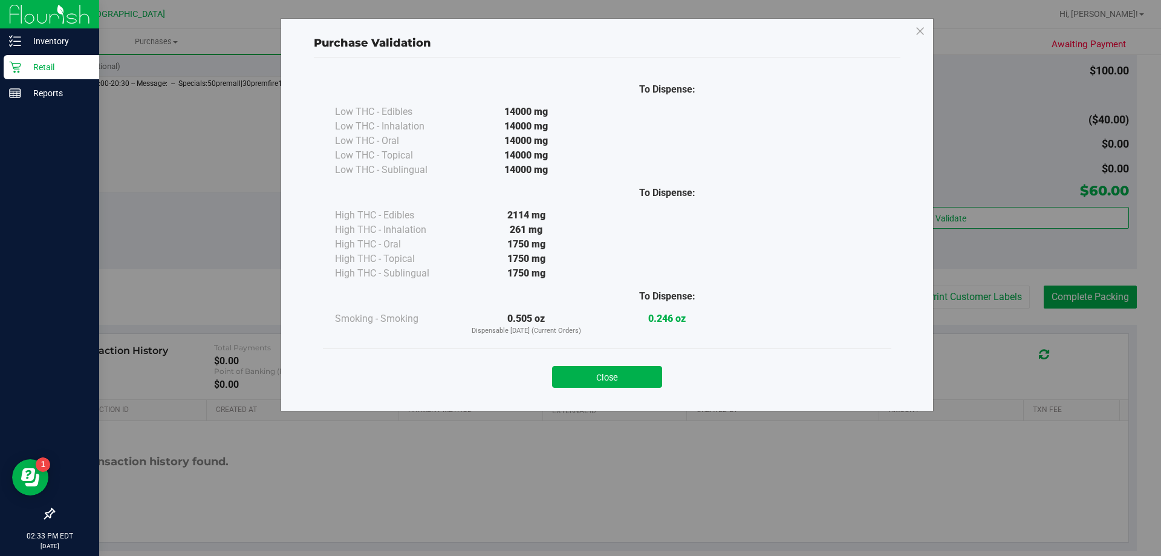
click at [653, 364] on div "Close" at bounding box center [607, 373] width 550 height 30
drag, startPoint x: 653, startPoint y: 364, endPoint x: 1028, endPoint y: 368, distance: 374.4
click at [661, 365] on div "Close" at bounding box center [607, 373] width 550 height 30
drag, startPoint x: 563, startPoint y: 368, endPoint x: 634, endPoint y: 368, distance: 70.8
click at [564, 368] on button "Close" at bounding box center [607, 377] width 110 height 22
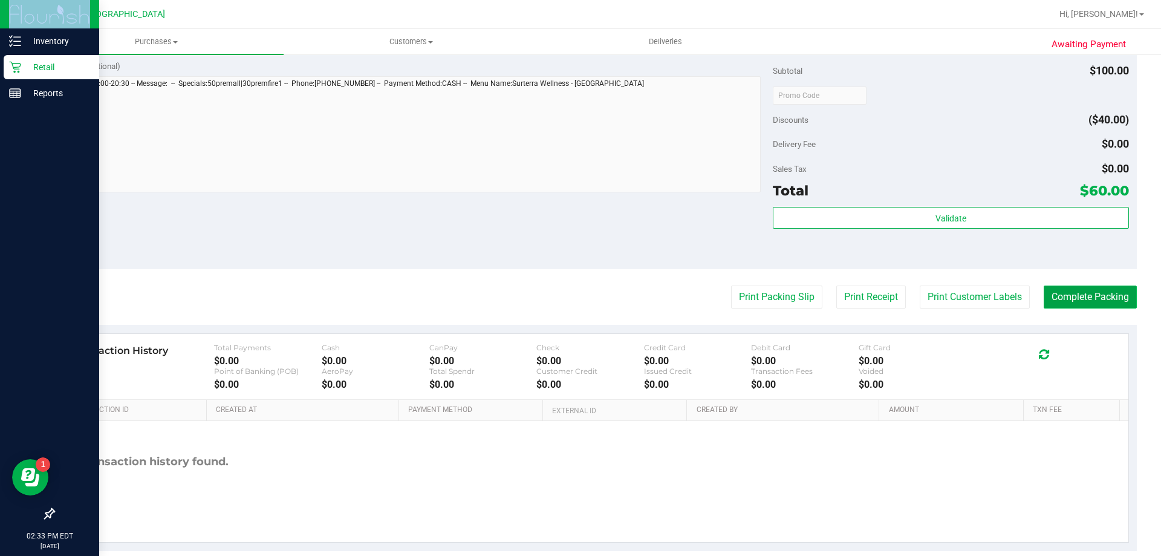
click at [1072, 292] on button "Complete Packing" at bounding box center [1090, 296] width 93 height 23
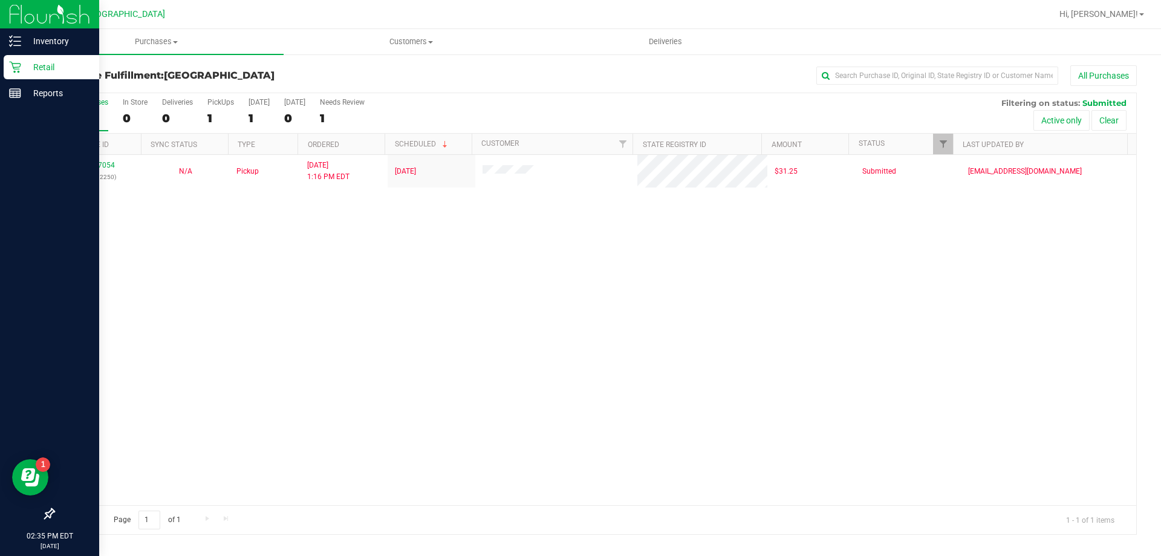
click at [461, 360] on div "11997054 (327212250) N/A Pickup [DATE] 1:16 PM EDT 9/24/2025 $31.25 Submitted […" at bounding box center [595, 330] width 1083 height 350
